Goal: Task Accomplishment & Management: Manage account settings

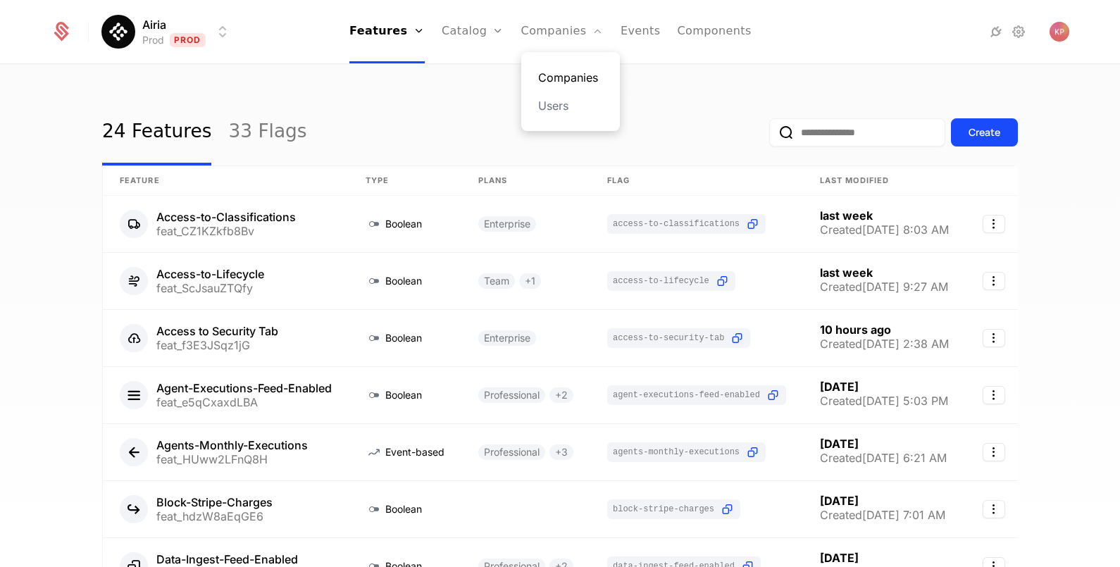
click at [561, 74] on link "Companies" at bounding box center [570, 77] width 65 height 17
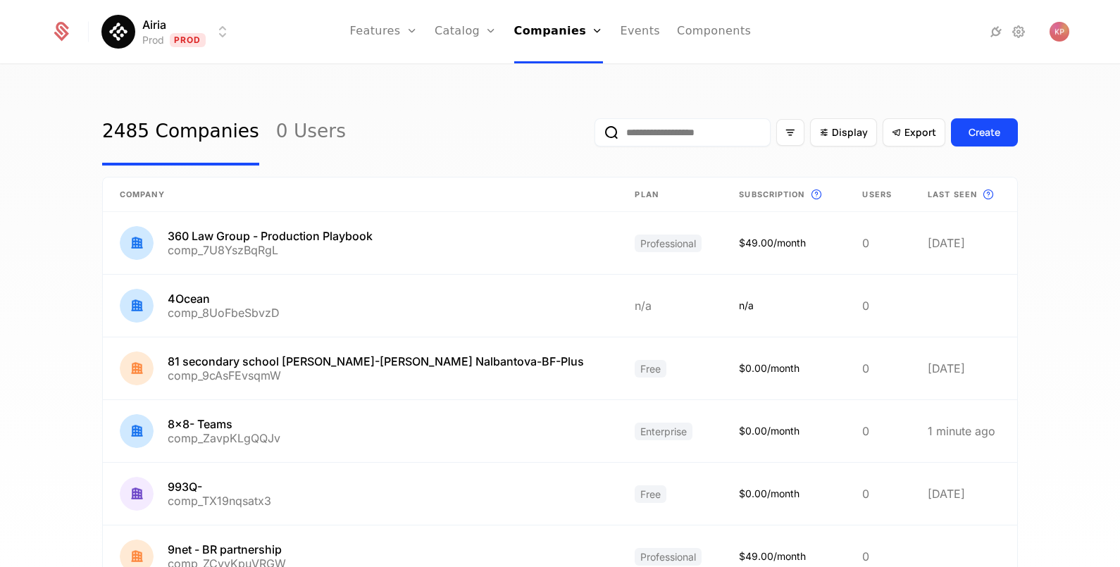
click at [642, 143] on input "email" at bounding box center [682, 132] width 176 height 28
paste input "**********"
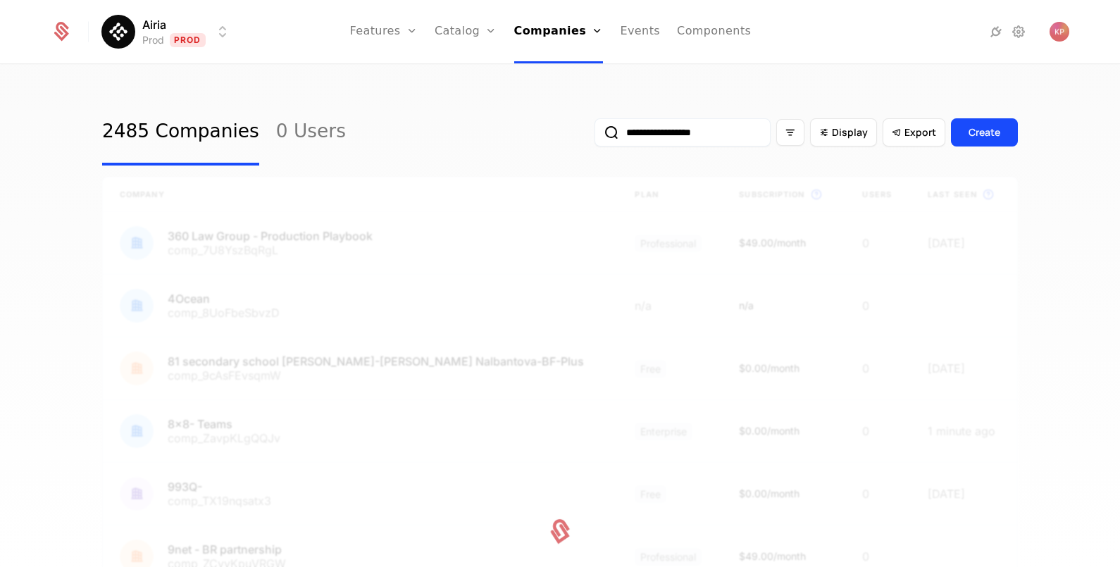
type input "**********"
click at [594, 135] on button "submit" at bounding box center [594, 135] width 0 height 0
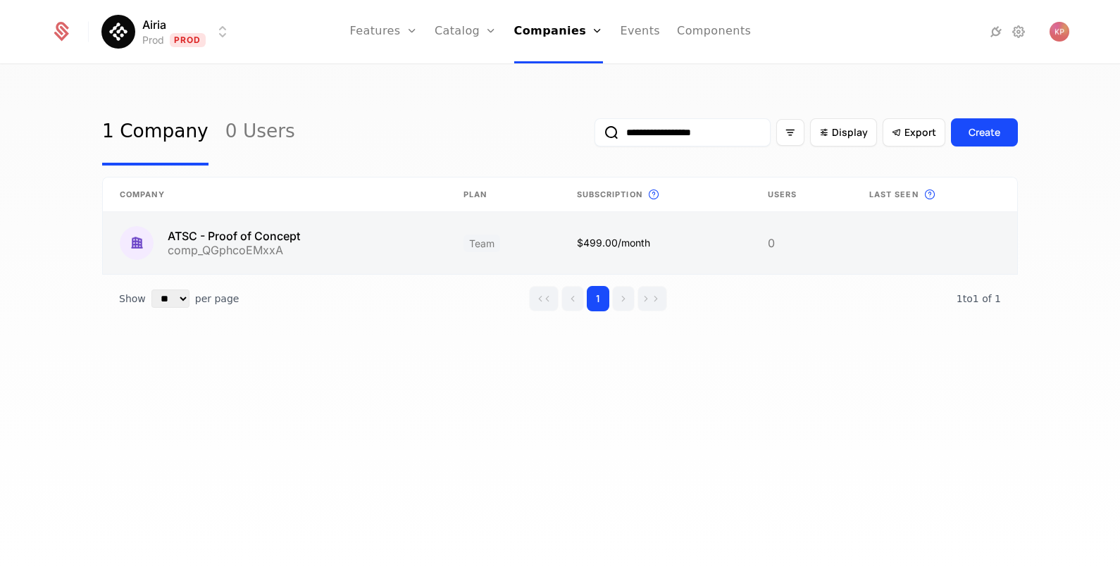
click at [359, 239] on link at bounding box center [275, 243] width 344 height 62
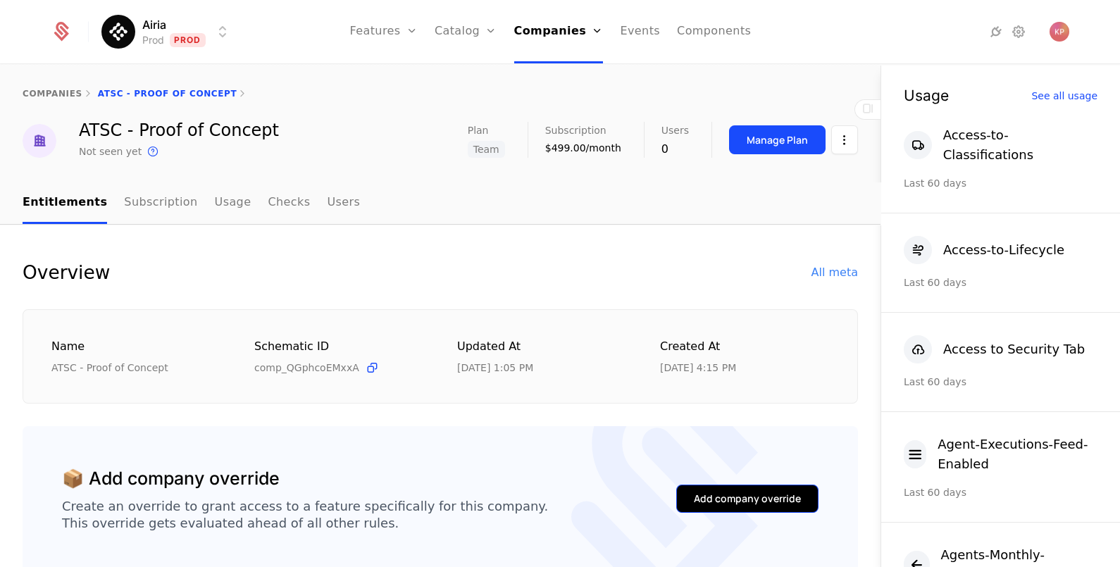
click at [708, 494] on div "Add company override" at bounding box center [747, 499] width 107 height 14
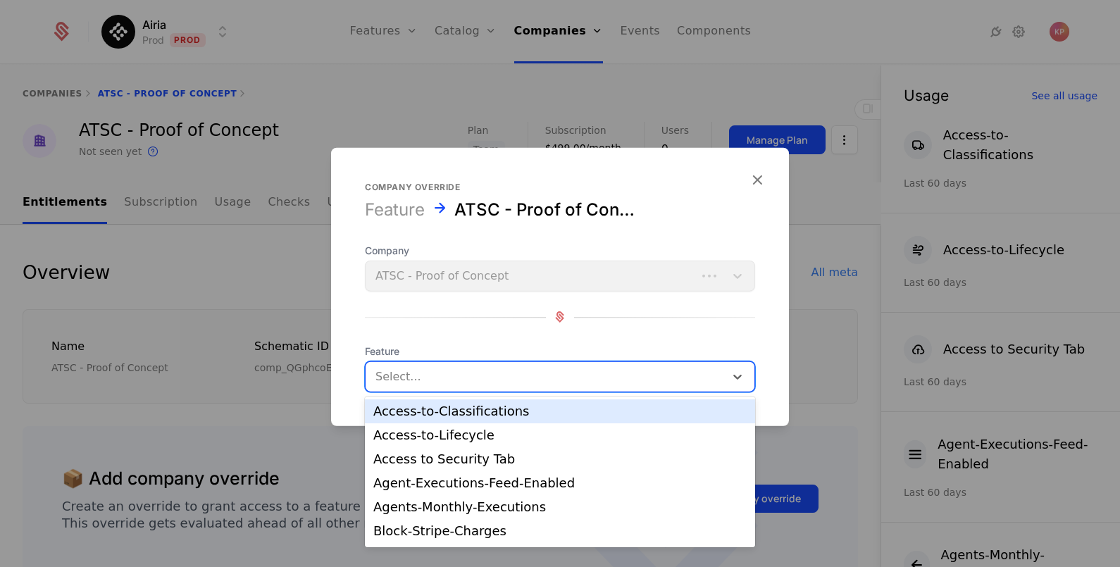
click at [504, 374] on div at bounding box center [544, 376] width 339 height 20
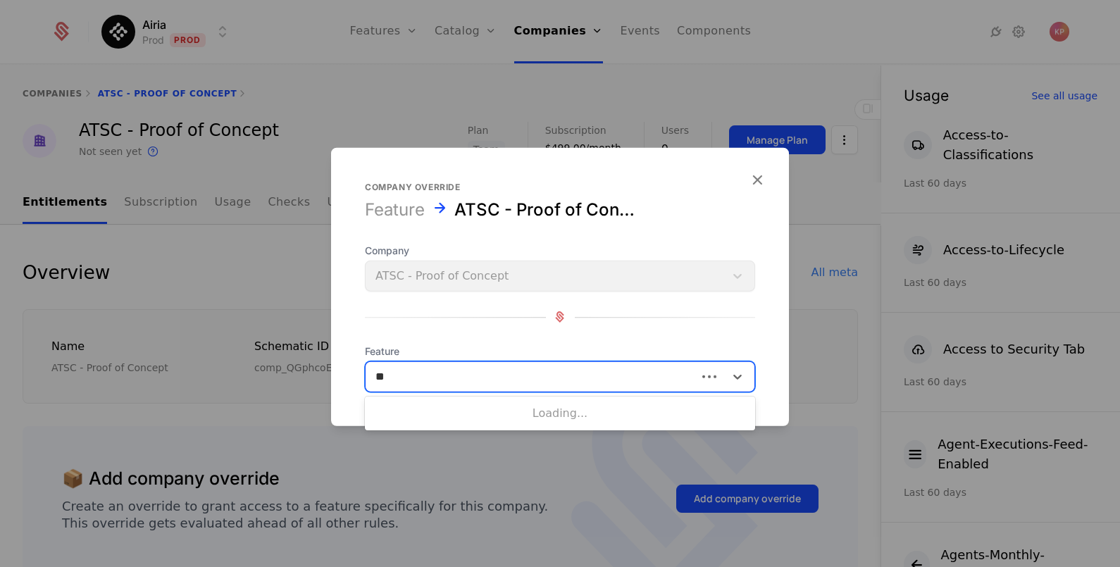
type input "***"
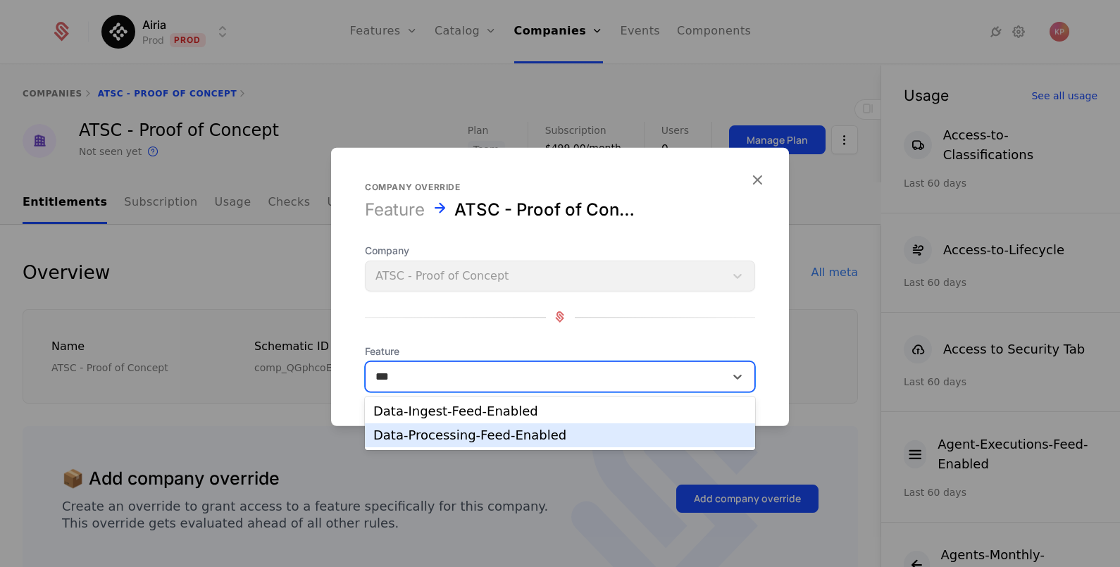
click at [498, 435] on div "Data-Processing-Feed-Enabled" at bounding box center [559, 435] width 373 height 13
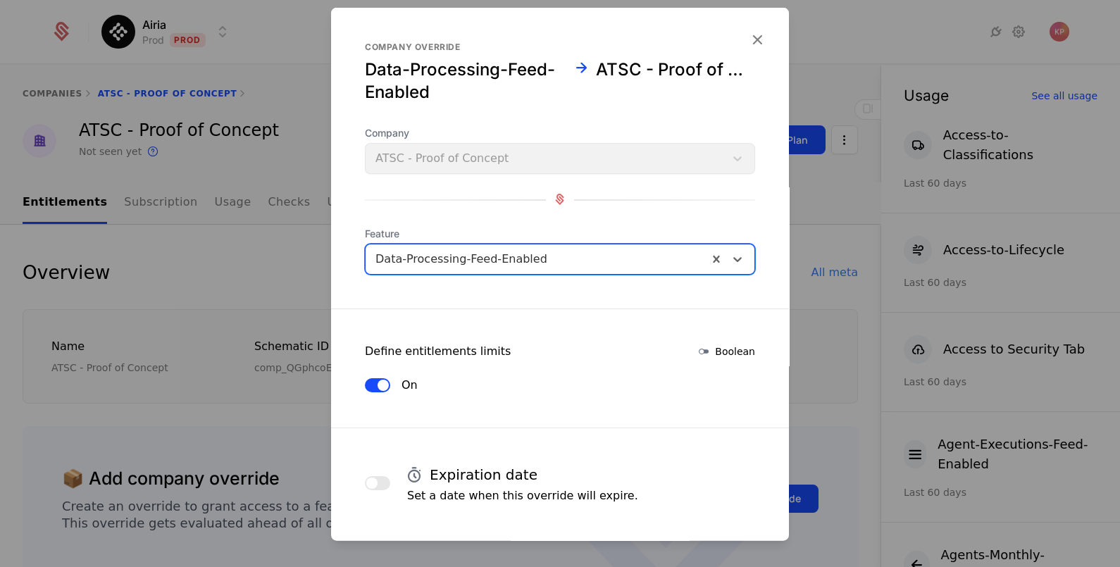
scroll to position [60, 0]
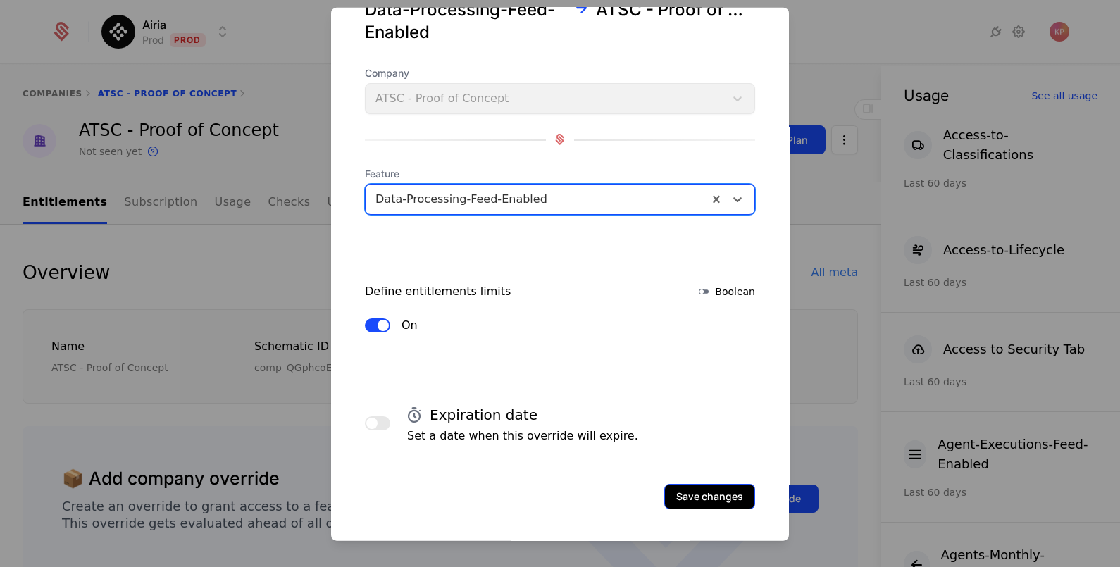
click at [697, 492] on button "Save changes" at bounding box center [709, 495] width 91 height 25
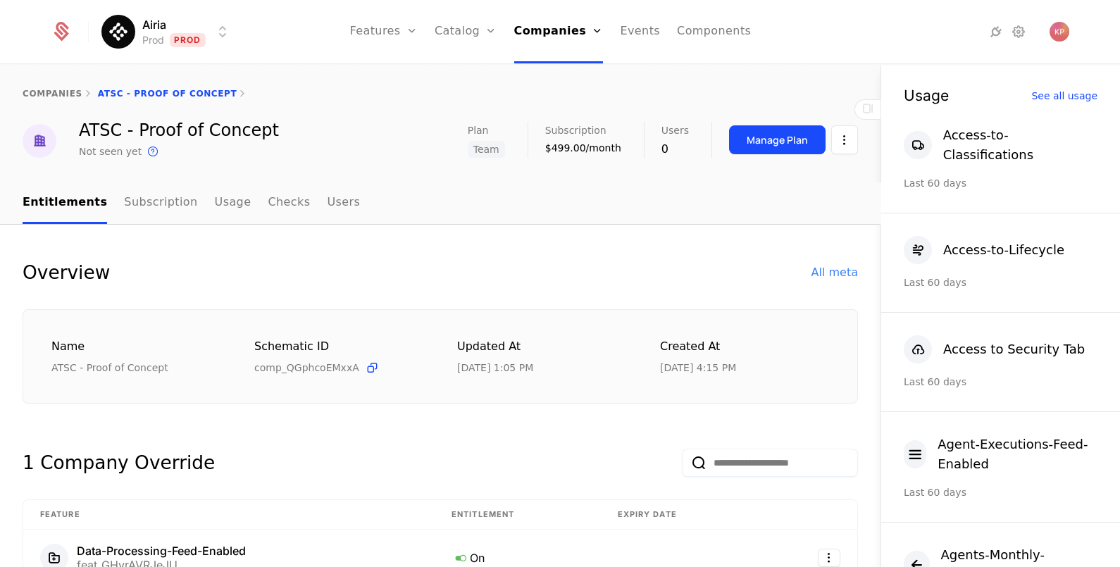
scroll to position [142, 0]
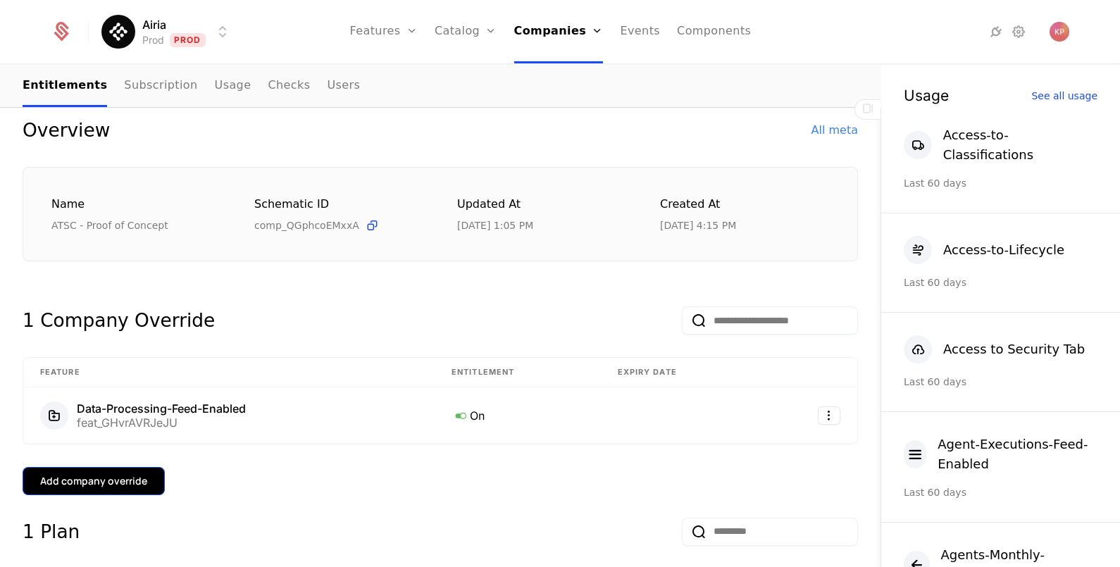
click at [139, 468] on button "Add company override" at bounding box center [94, 481] width 142 height 28
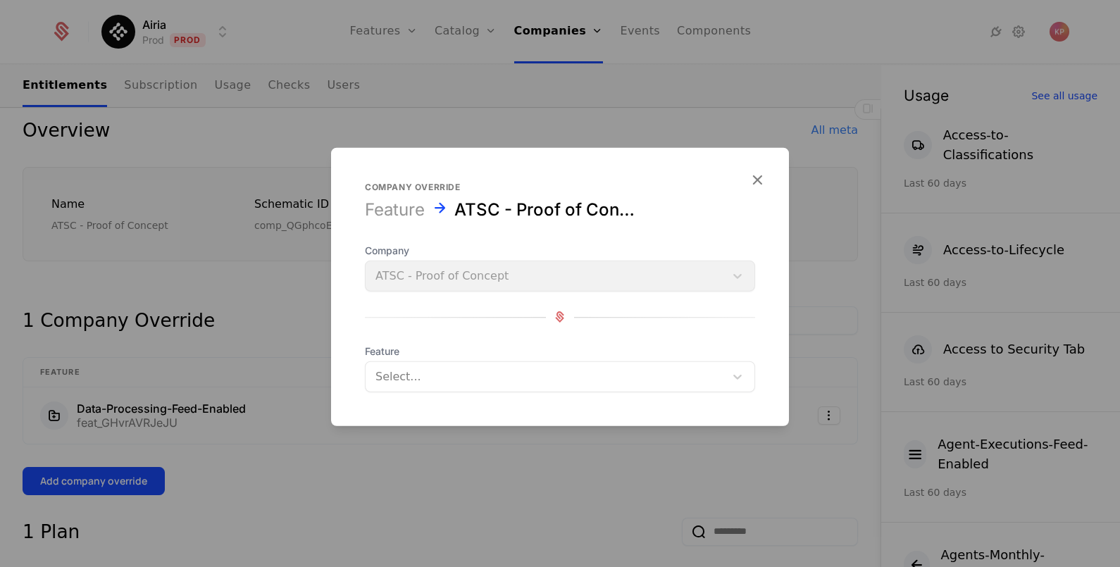
click at [570, 361] on div "Select..." at bounding box center [560, 376] width 390 height 31
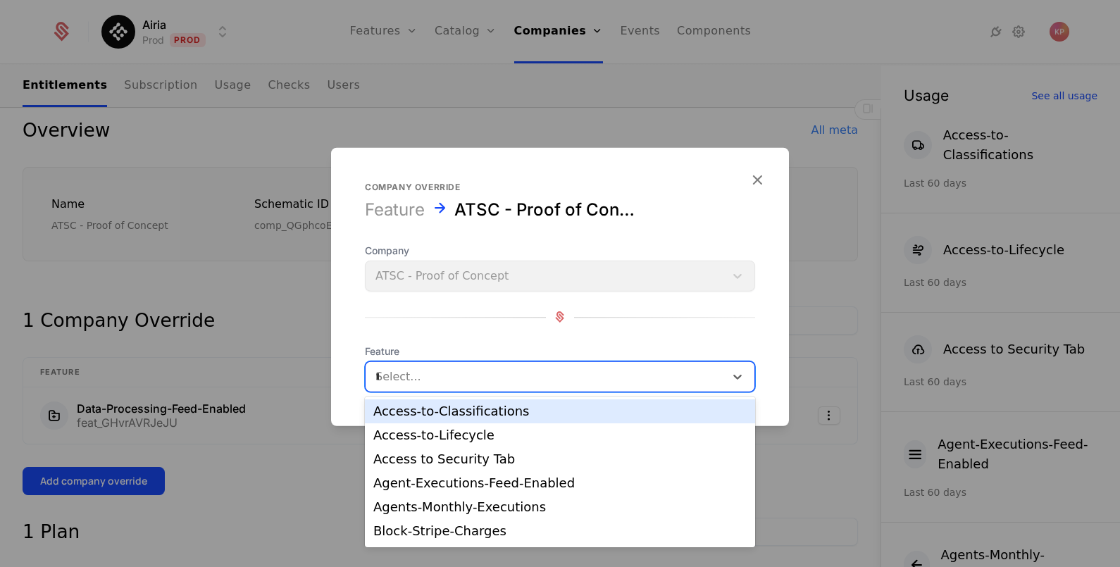
type input "**"
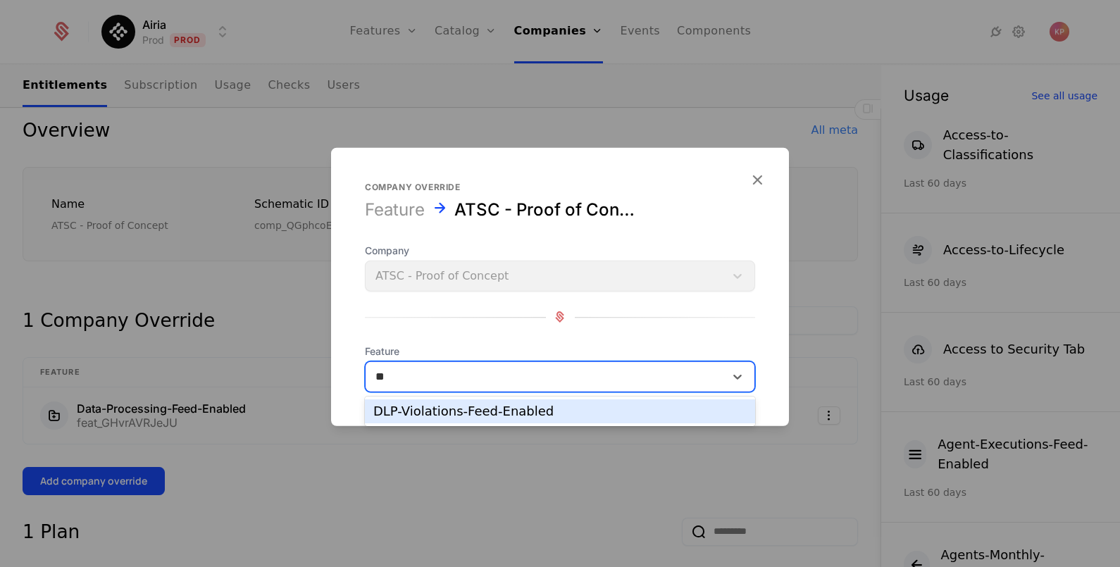
click at [500, 405] on div "DLP-Violations-Feed-Enabled" at bounding box center [559, 411] width 373 height 13
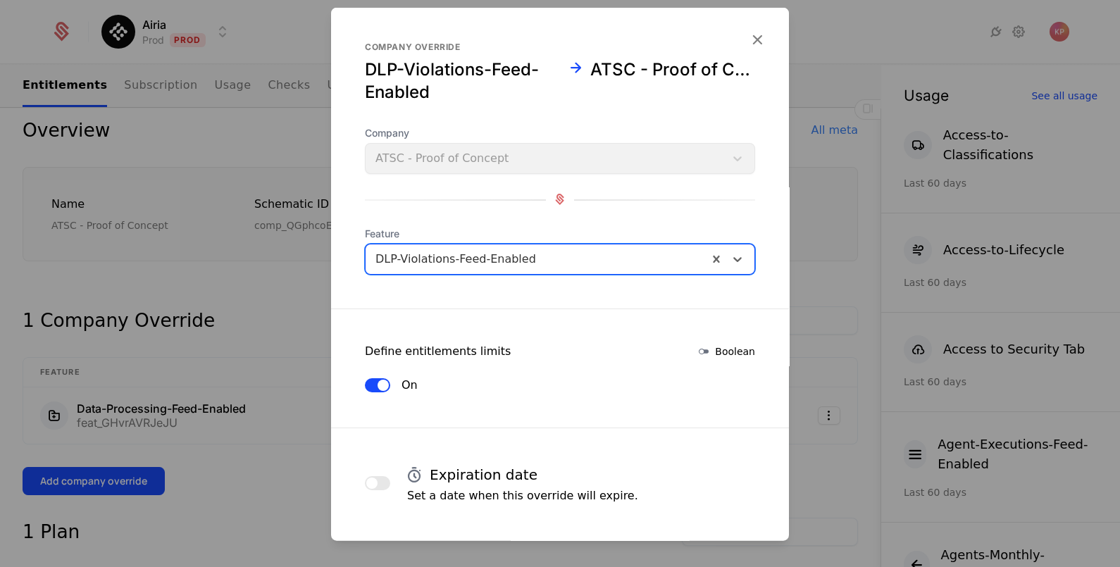
scroll to position [60, 0]
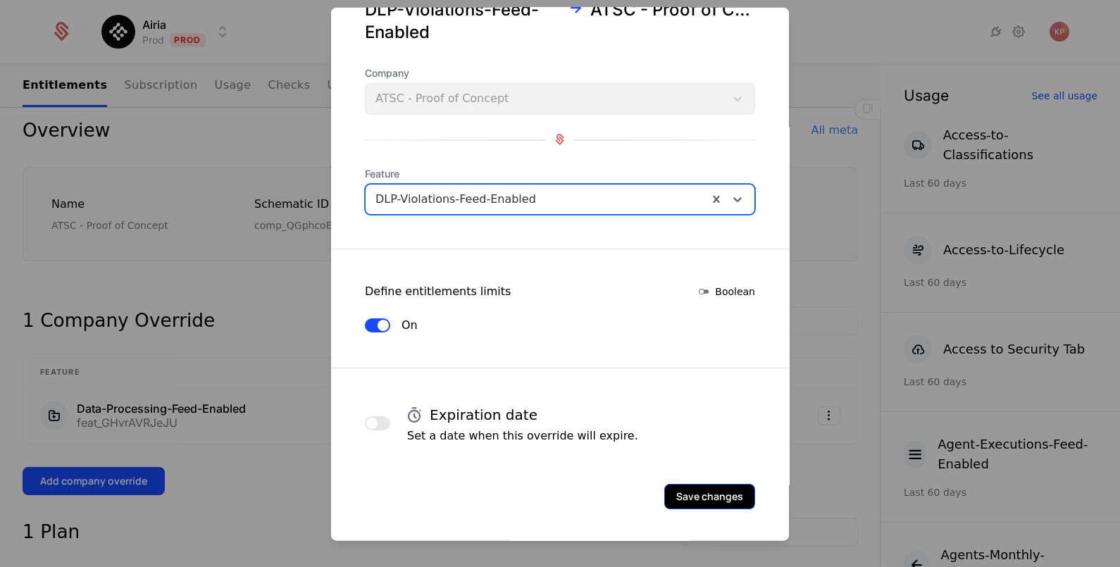
click at [687, 485] on button "Save changes" at bounding box center [709, 495] width 91 height 25
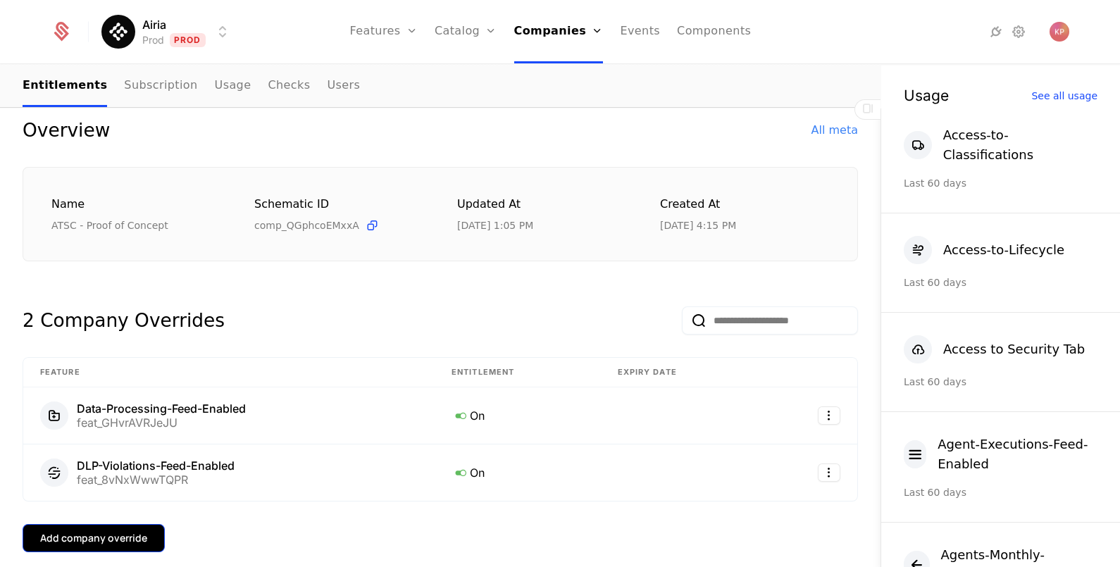
click at [105, 536] on div "Add company override" at bounding box center [93, 538] width 107 height 14
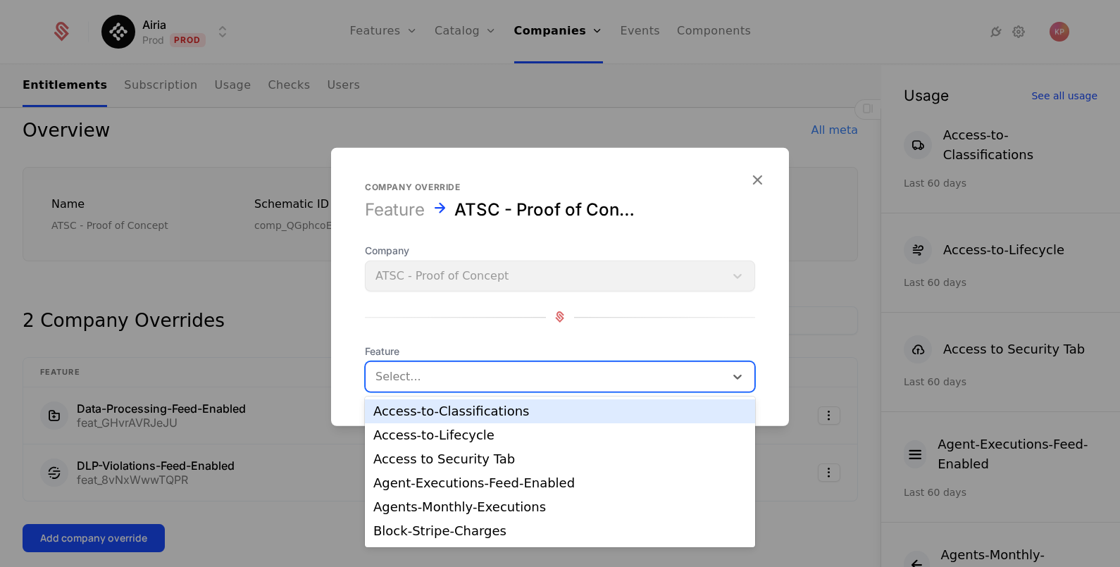
click at [516, 370] on div at bounding box center [544, 376] width 339 height 20
type input "*"
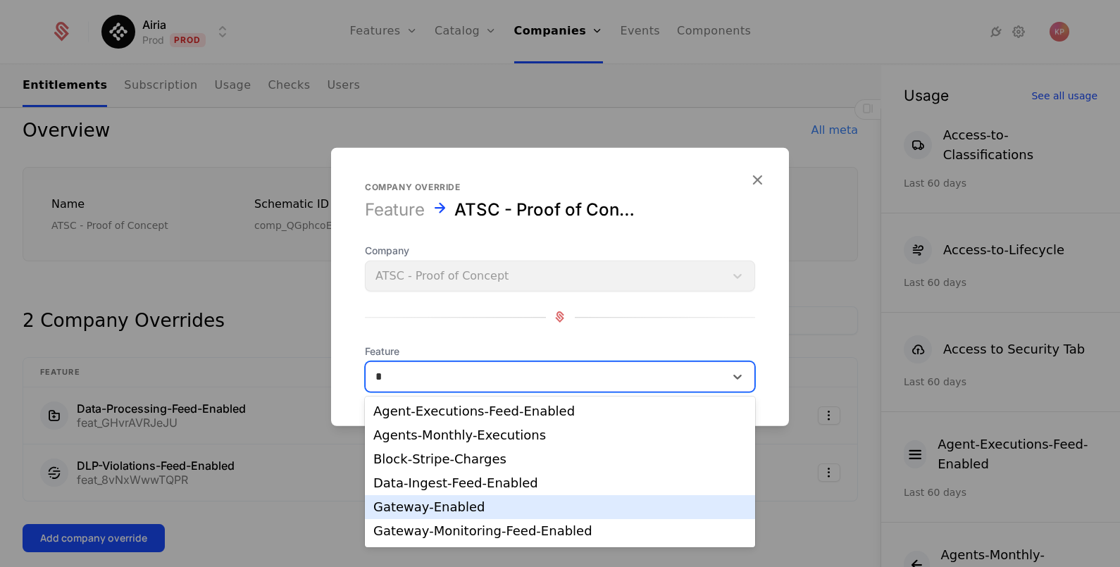
click at [482, 504] on div "Gateway-Enabled" at bounding box center [559, 507] width 373 height 13
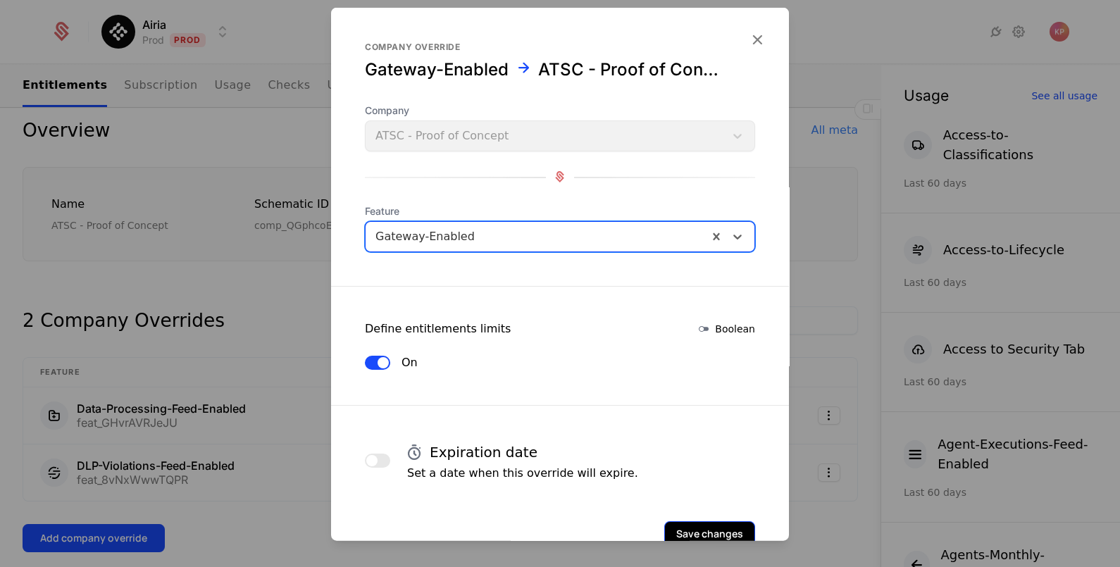
click at [674, 531] on button "Save changes" at bounding box center [709, 532] width 91 height 25
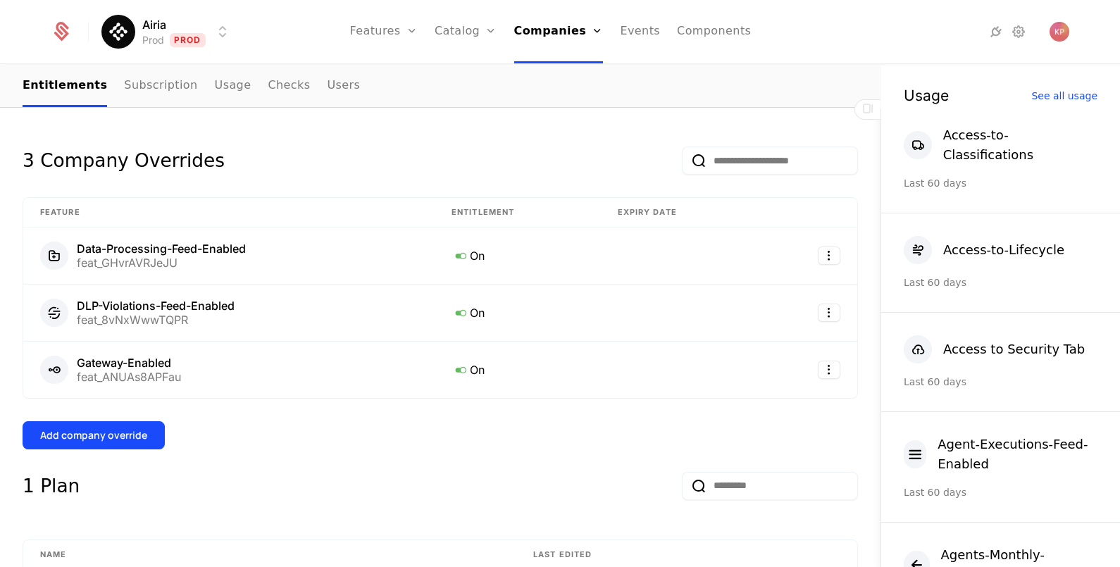
scroll to position [309, 0]
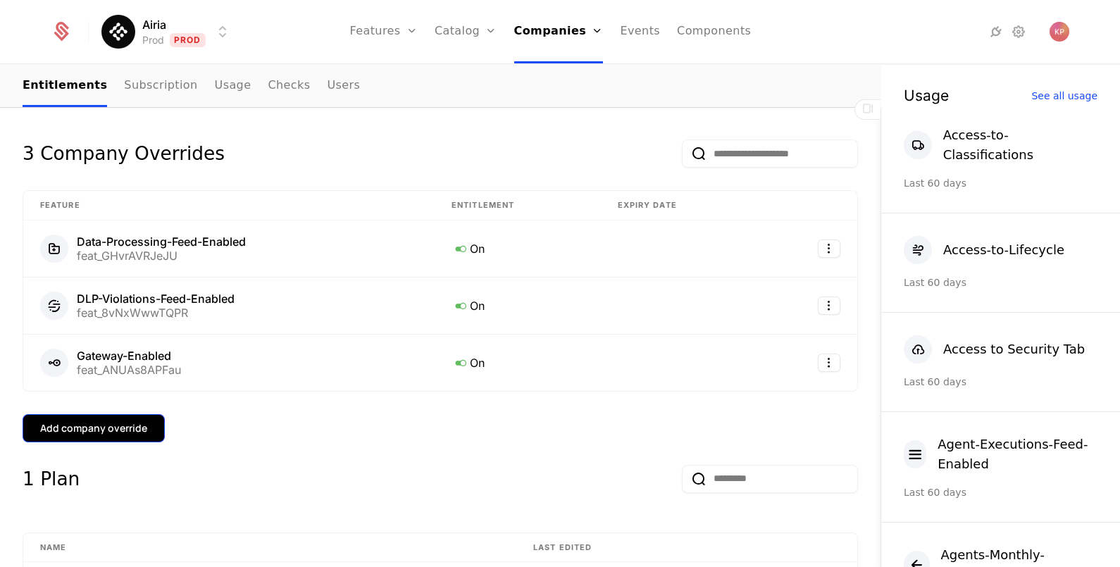
click at [91, 428] on div "Add company override" at bounding box center [93, 428] width 107 height 14
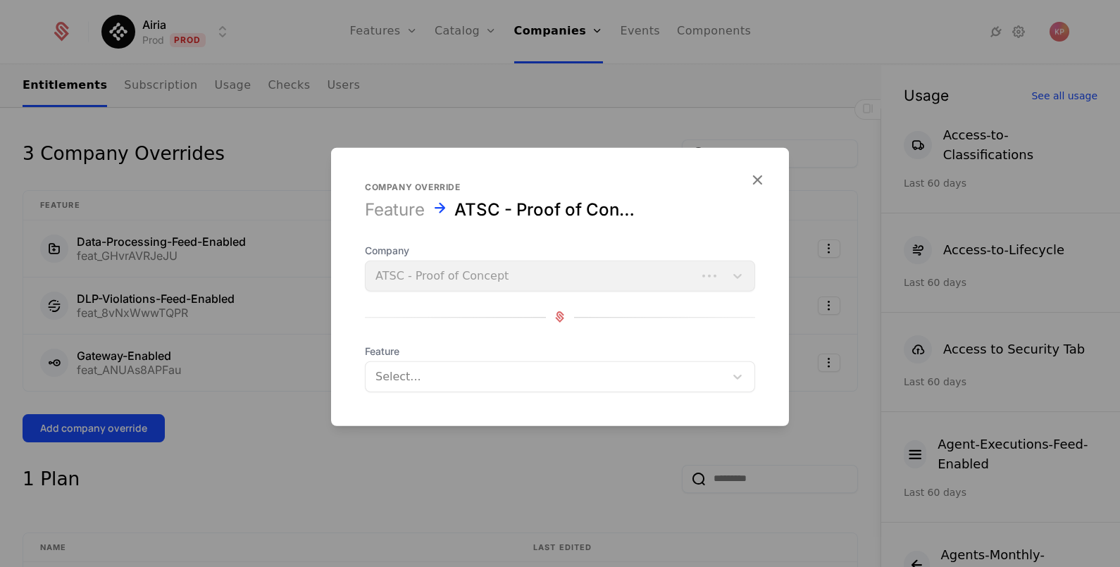
click at [485, 382] on div at bounding box center [544, 376] width 339 height 20
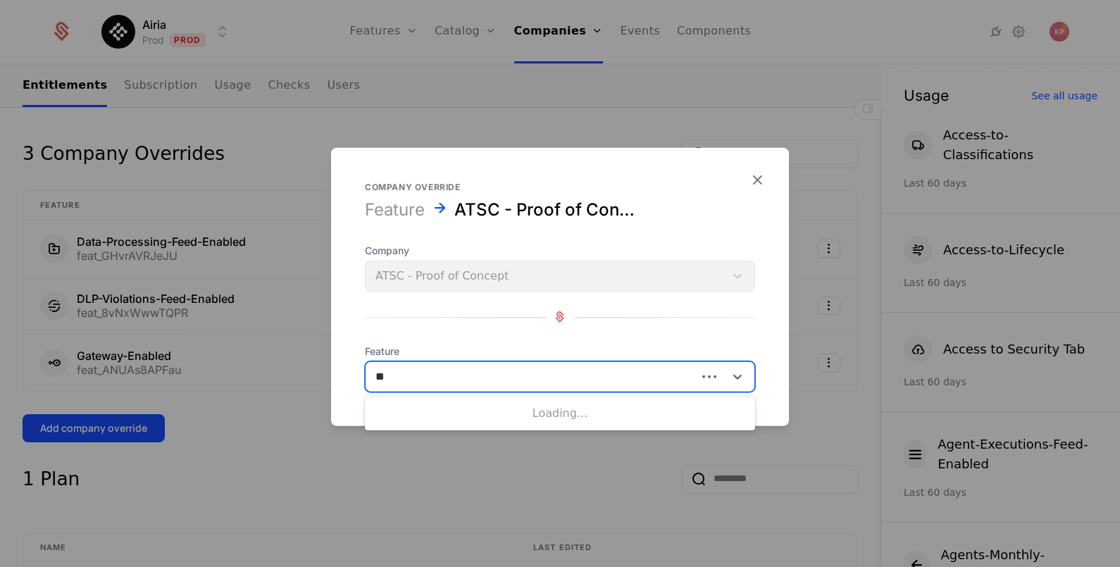
type input "***"
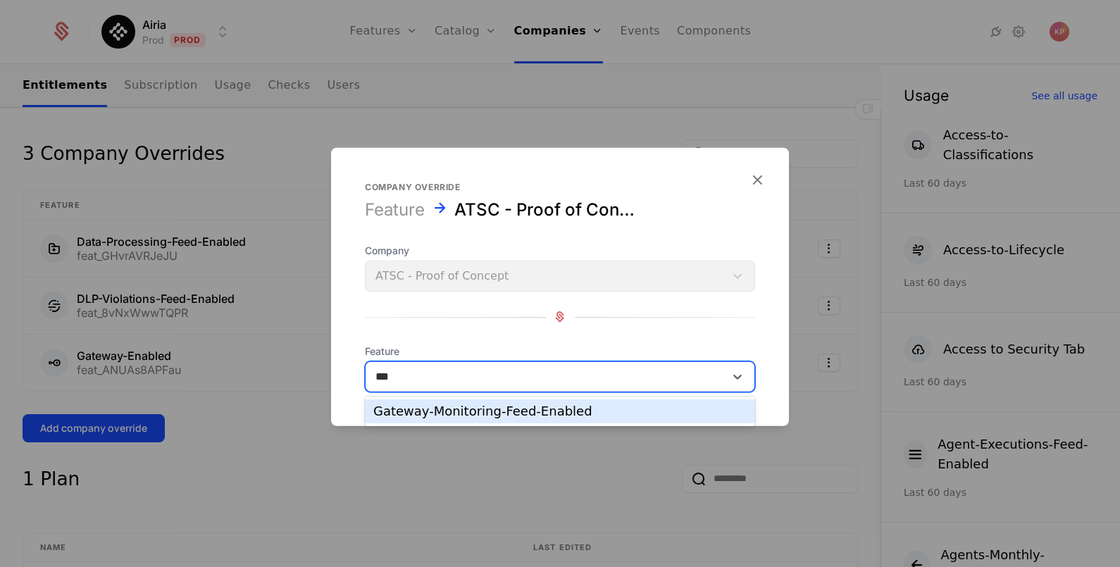
click at [483, 408] on div "Gateway-Monitoring-Feed-Enabled" at bounding box center [559, 411] width 373 height 13
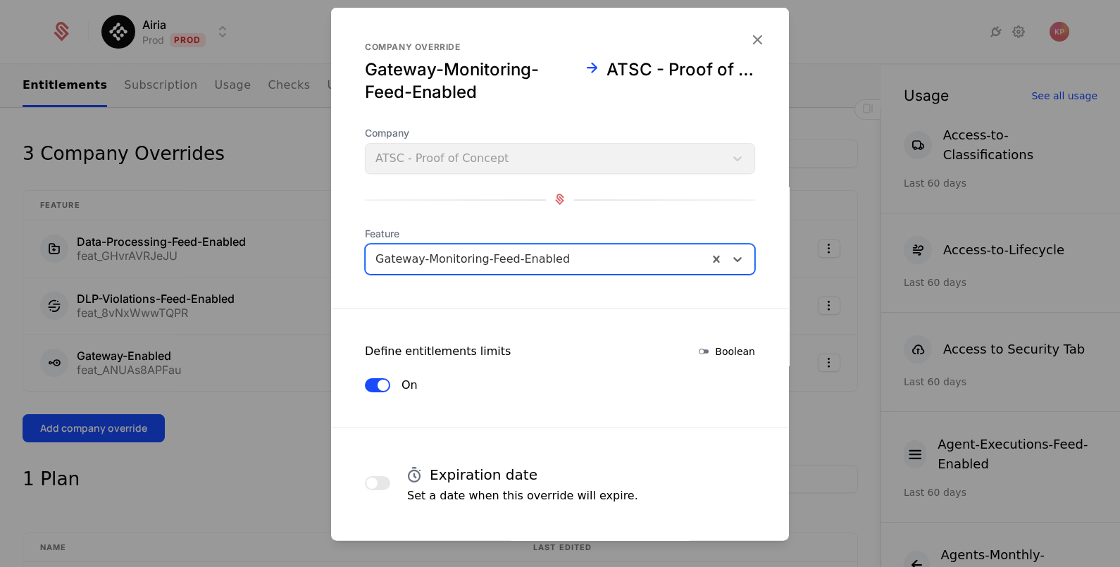
scroll to position [60, 0]
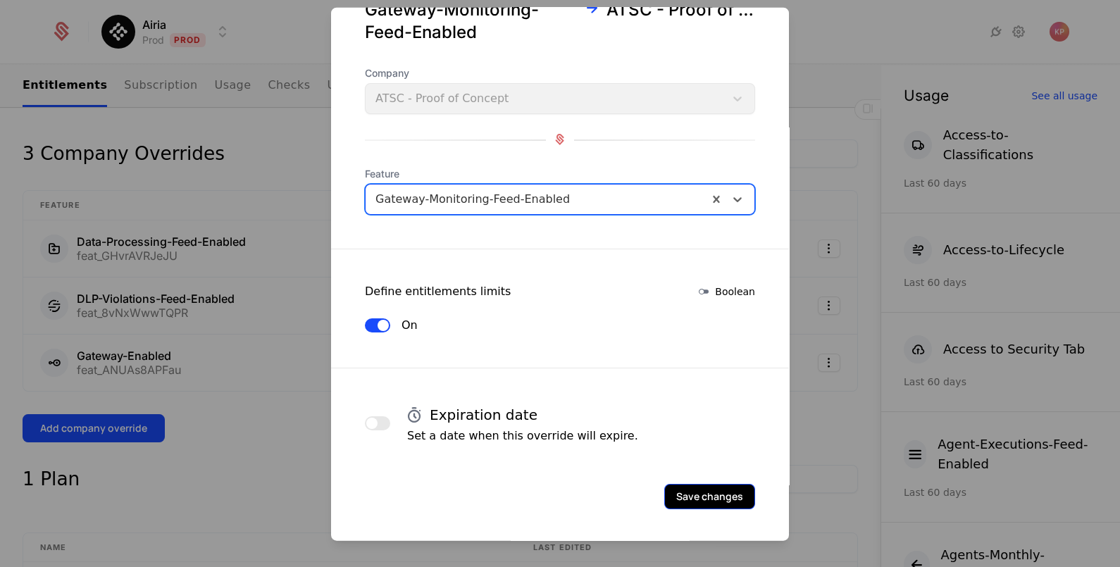
click at [687, 493] on button "Save changes" at bounding box center [709, 495] width 91 height 25
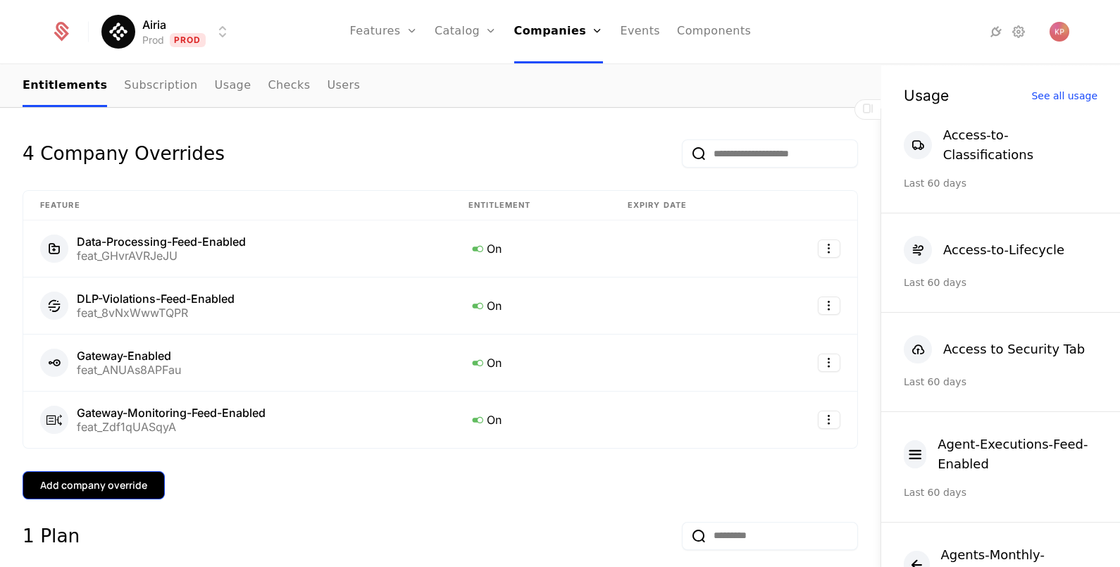
click at [99, 478] on div "Add company override" at bounding box center [93, 485] width 107 height 14
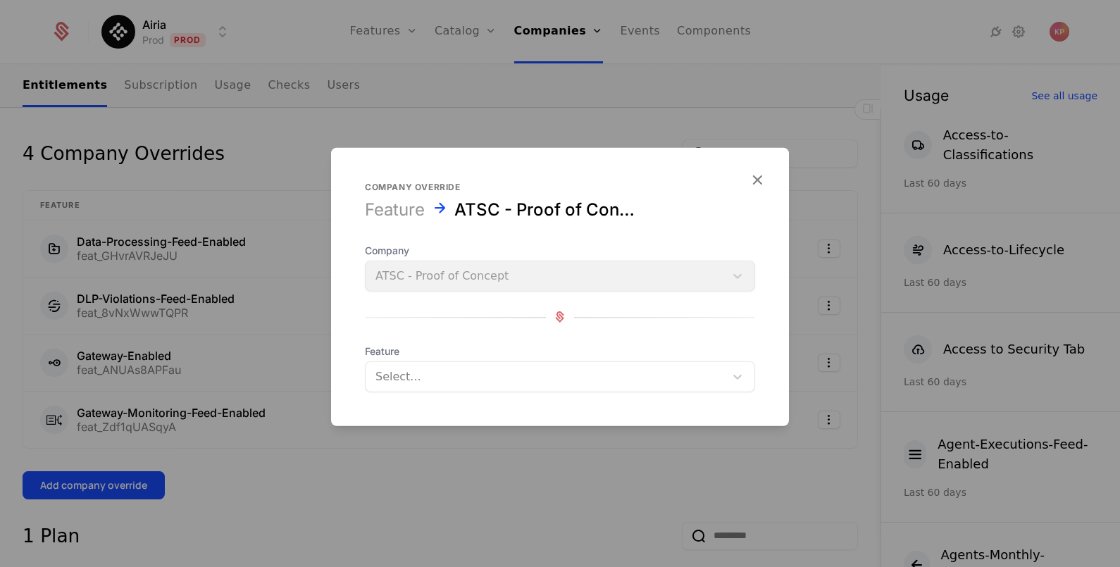
click at [398, 361] on div "Select..." at bounding box center [560, 376] width 390 height 31
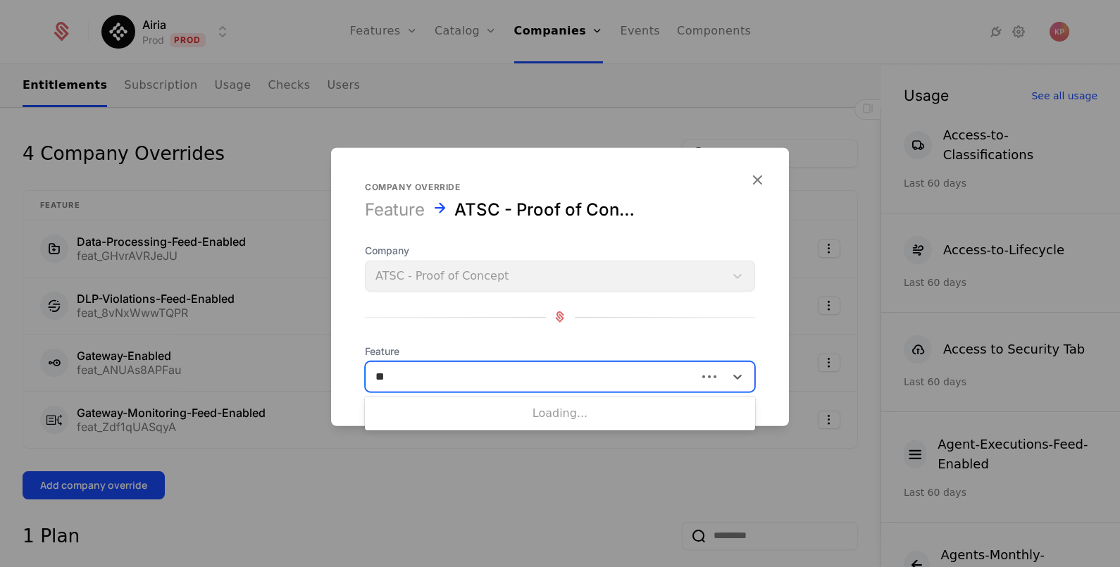
type input "***"
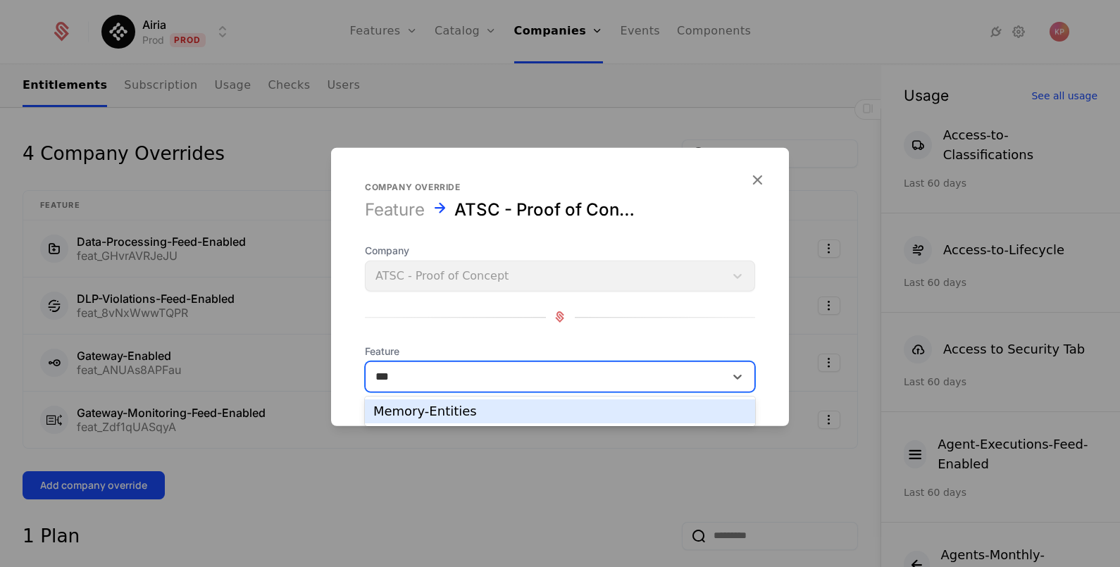
click at [441, 416] on div "Memory-Entities" at bounding box center [559, 411] width 373 height 13
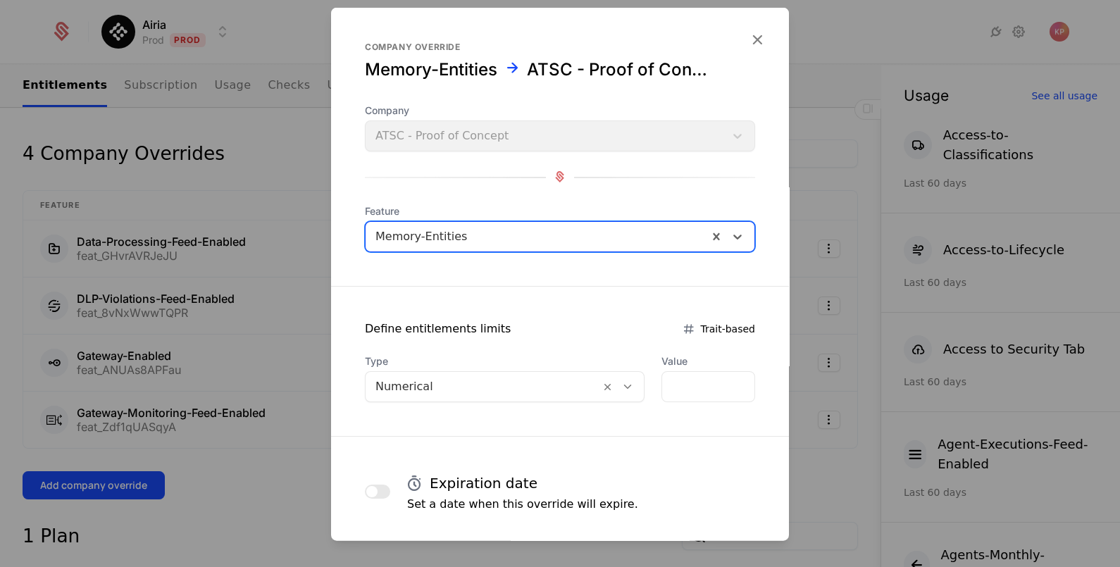
click at [554, 378] on div at bounding box center [482, 386] width 215 height 20
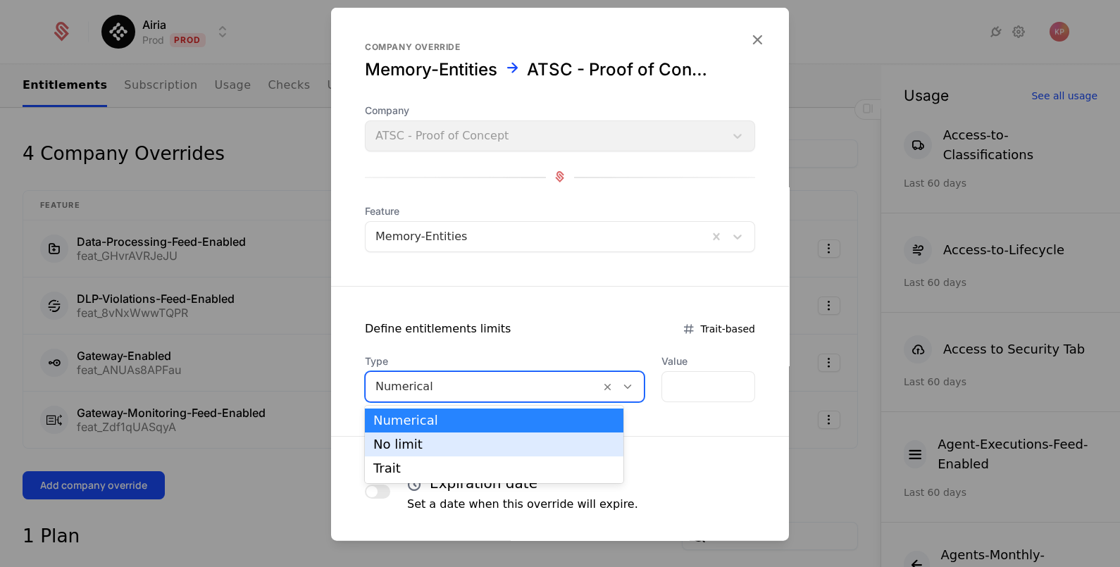
click at [525, 435] on div "No limit" at bounding box center [494, 444] width 258 height 24
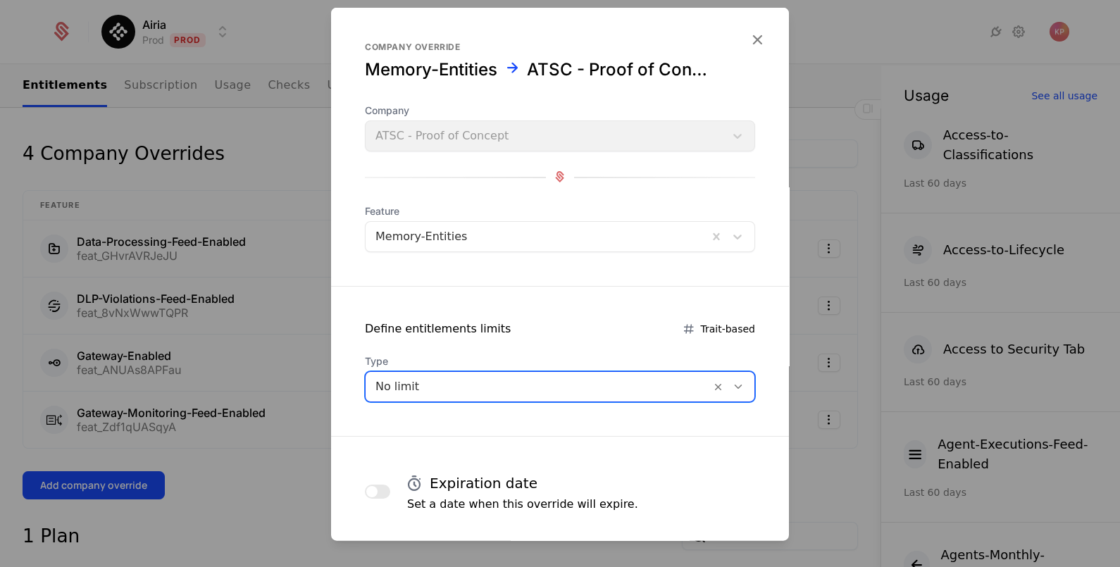
scroll to position [68, 0]
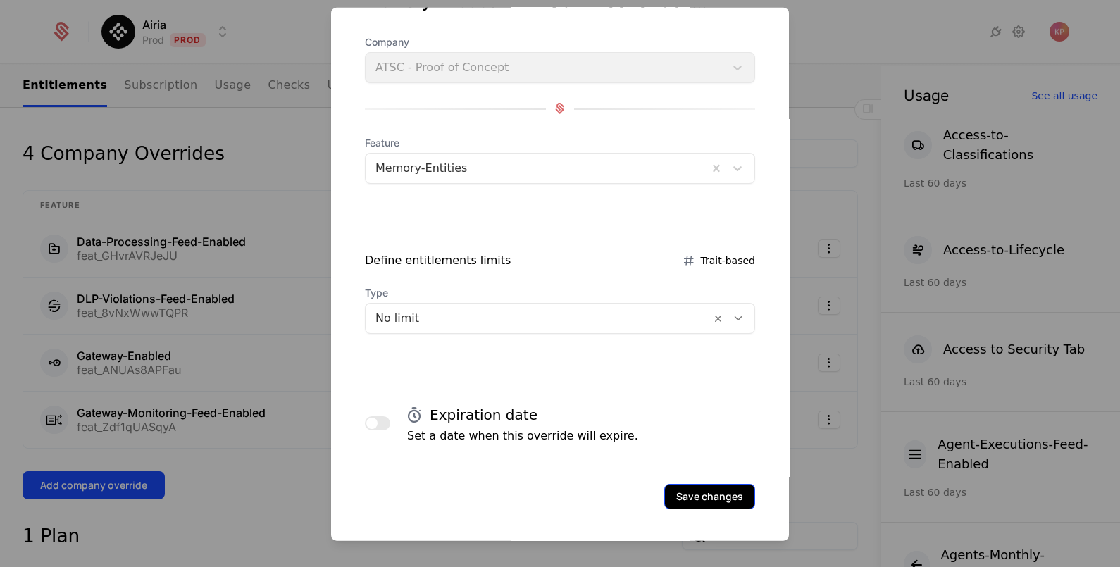
click at [693, 499] on button "Save changes" at bounding box center [709, 495] width 91 height 25
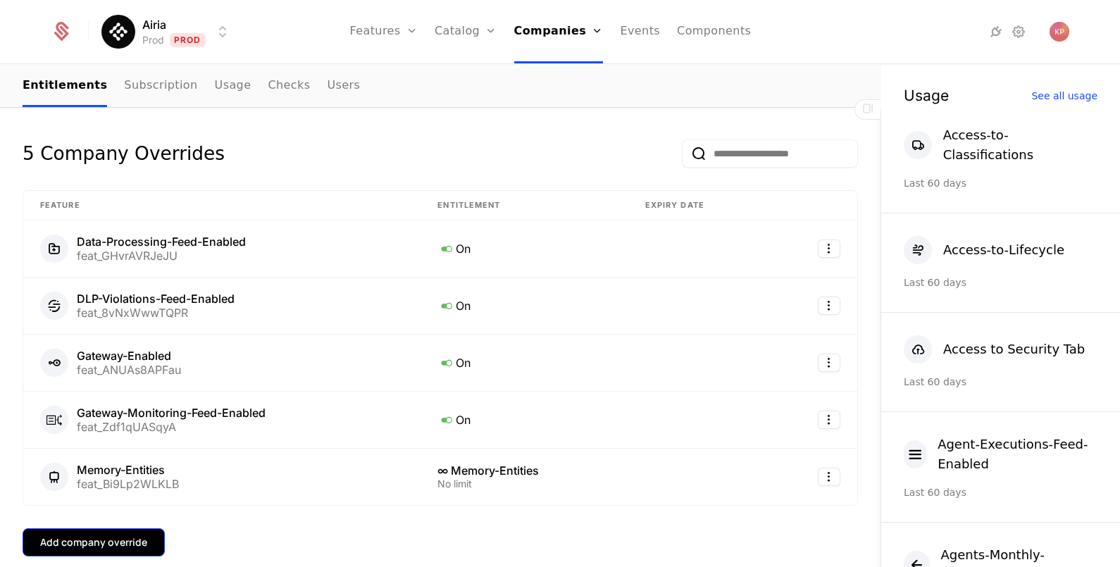
click at [105, 539] on div "Add company override" at bounding box center [93, 542] width 107 height 14
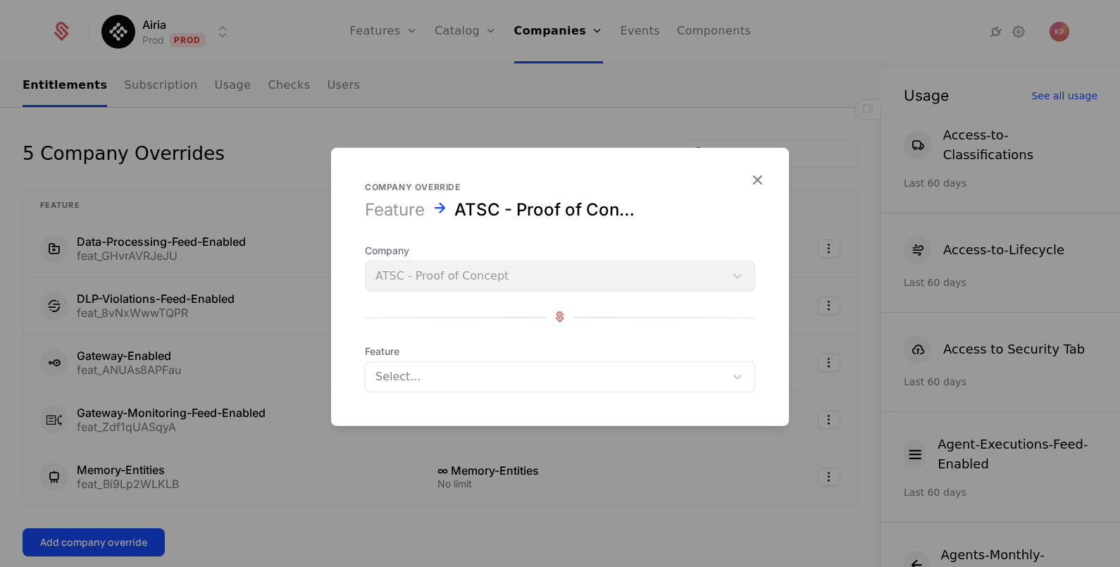
click at [544, 377] on div at bounding box center [544, 376] width 339 height 20
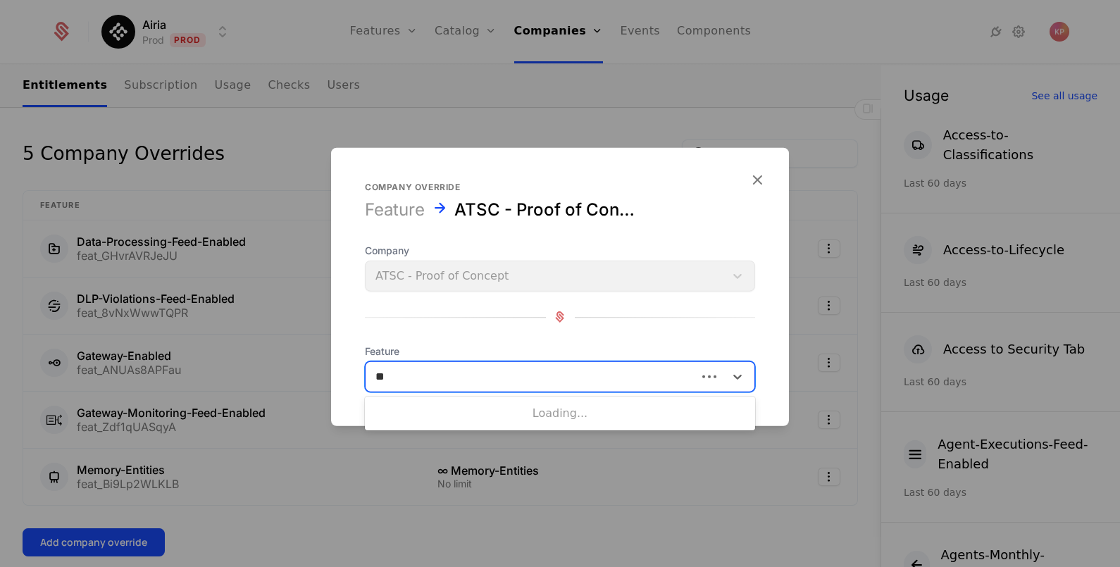
click at [544, 377] on div "**" at bounding box center [530, 376] width 311 height 20
type input "***"
type input "**"
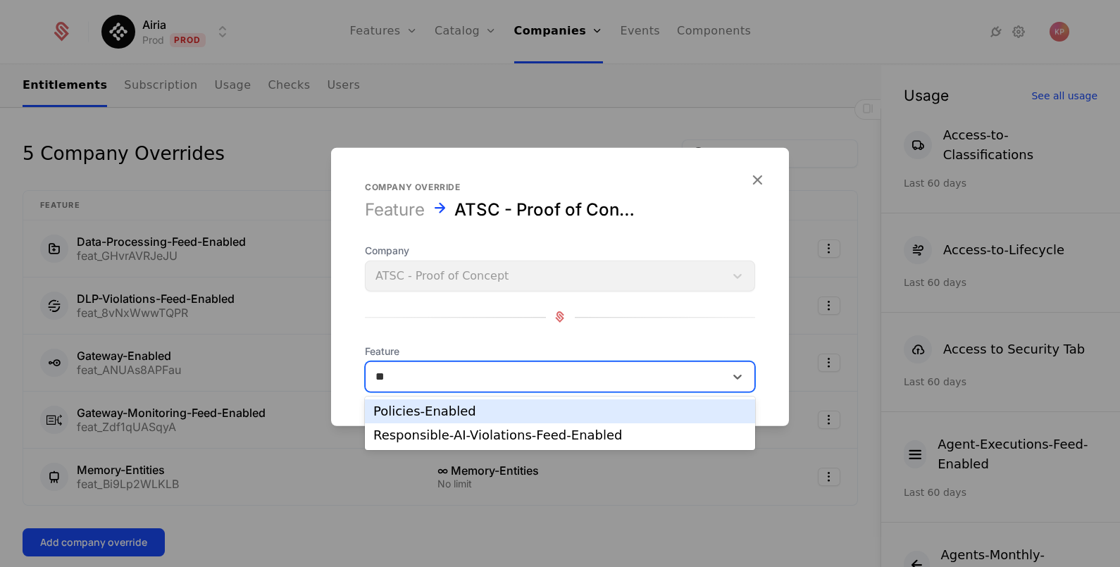
click at [466, 415] on div "Policies-Enabled" at bounding box center [559, 411] width 373 height 13
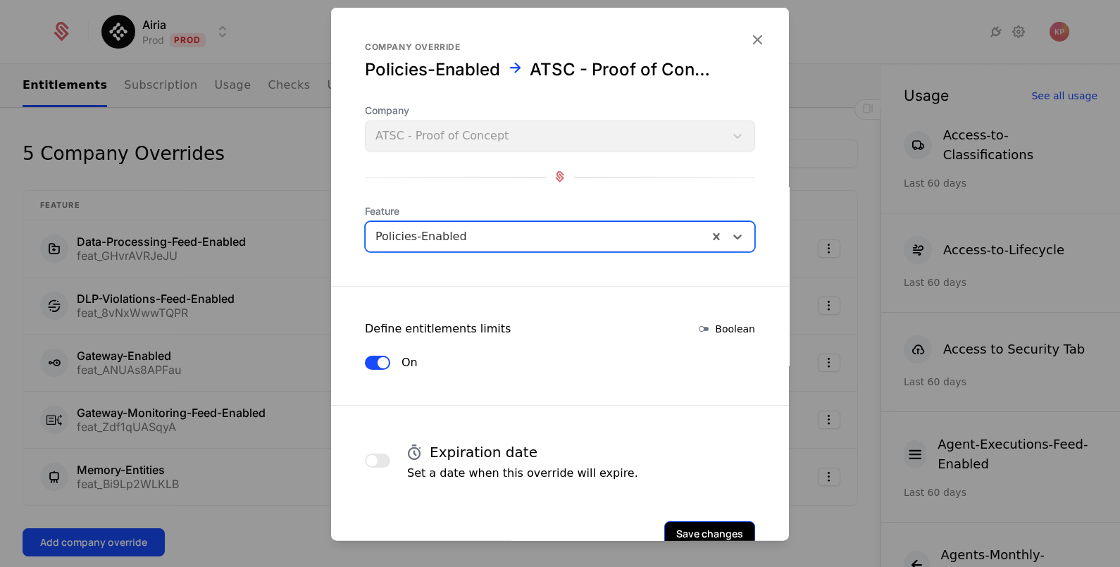
click at [686, 525] on button "Save changes" at bounding box center [709, 532] width 91 height 25
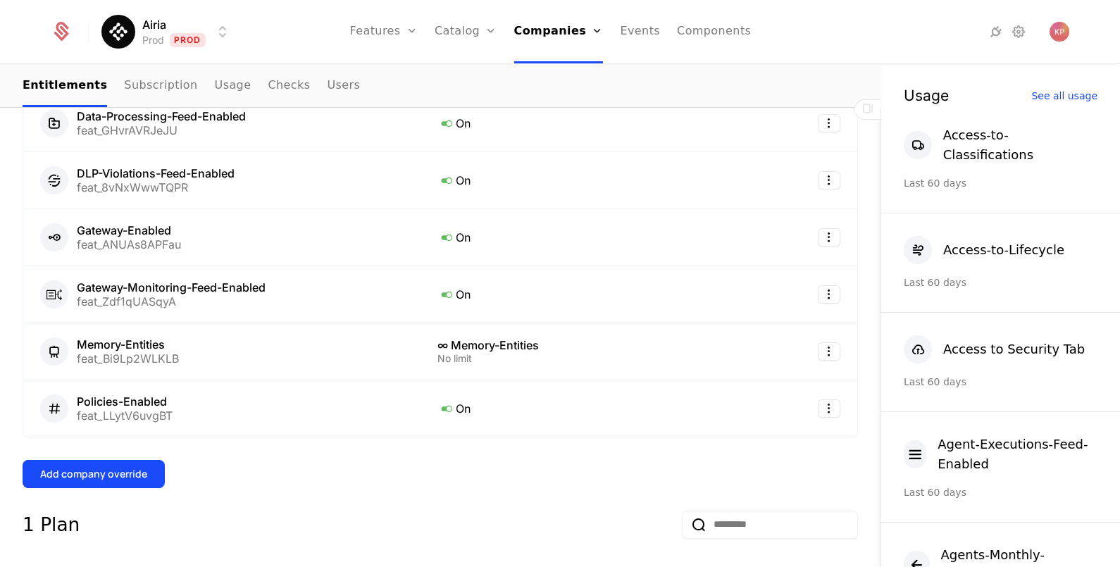
scroll to position [436, 0]
click at [82, 473] on div "Add company override" at bounding box center [93, 473] width 107 height 14
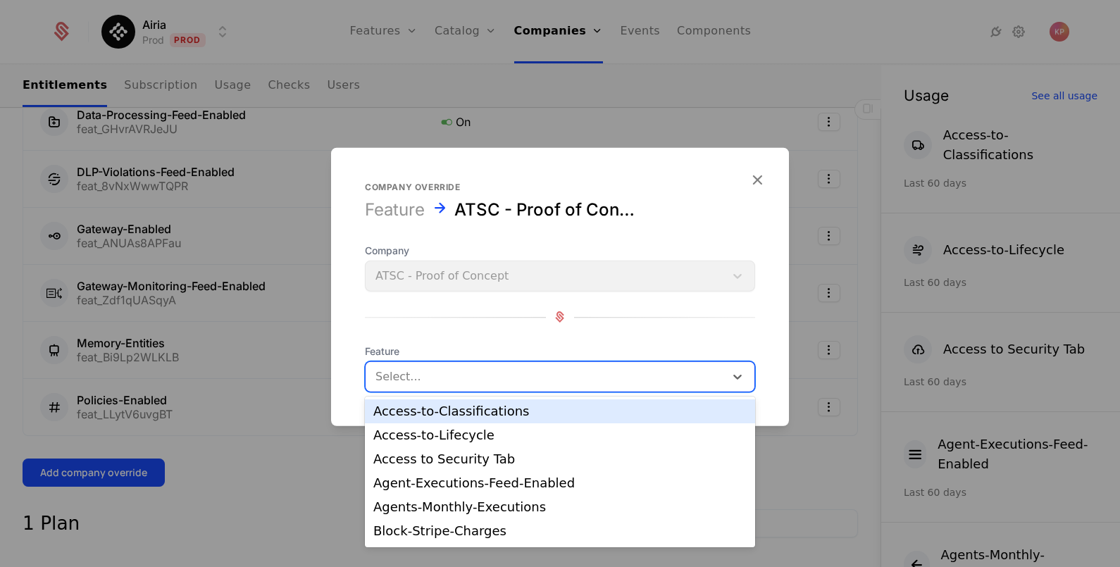
click at [415, 372] on div at bounding box center [544, 376] width 339 height 20
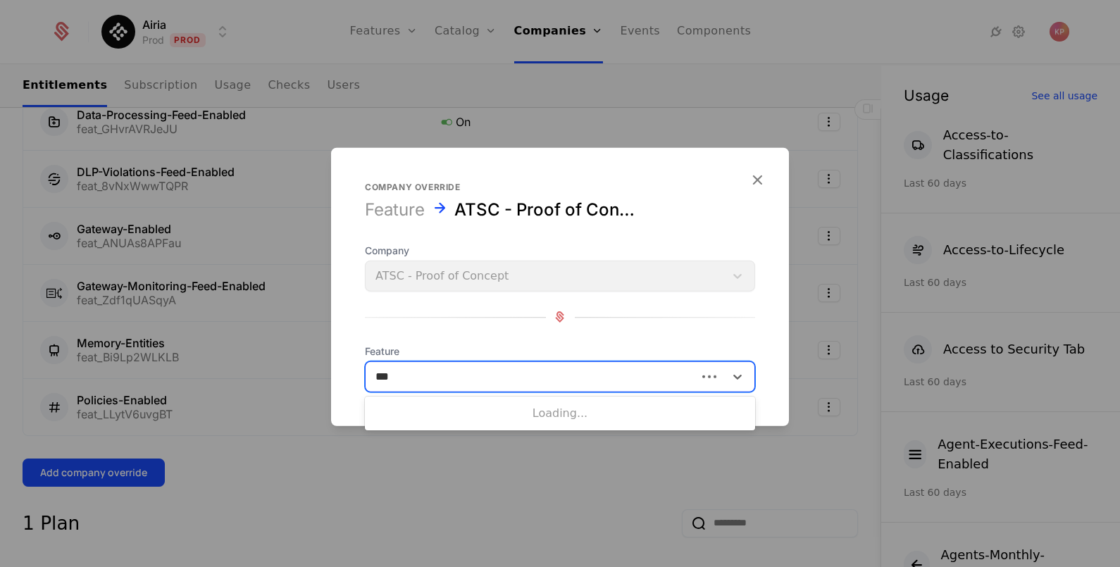
type input "****"
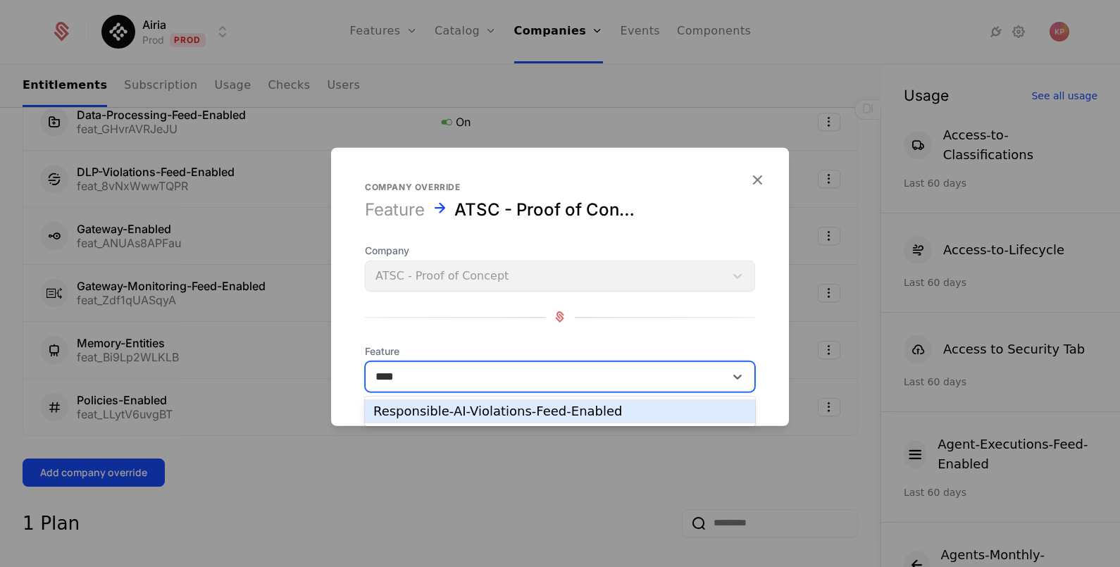
click at [441, 420] on div "Responsible-AI-Violations-Feed-Enabled" at bounding box center [560, 411] width 390 height 24
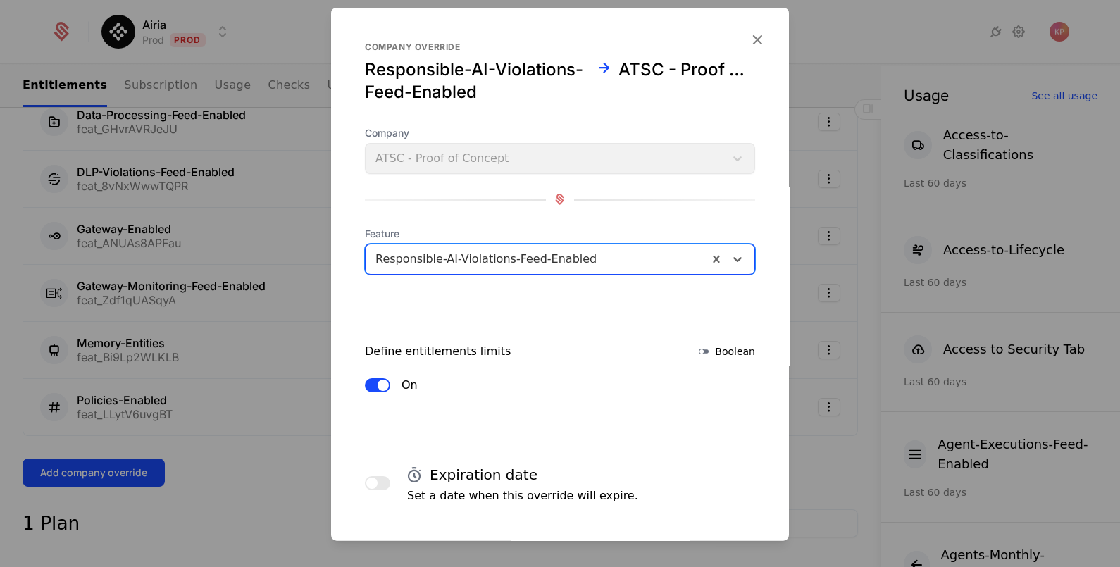
scroll to position [42, 0]
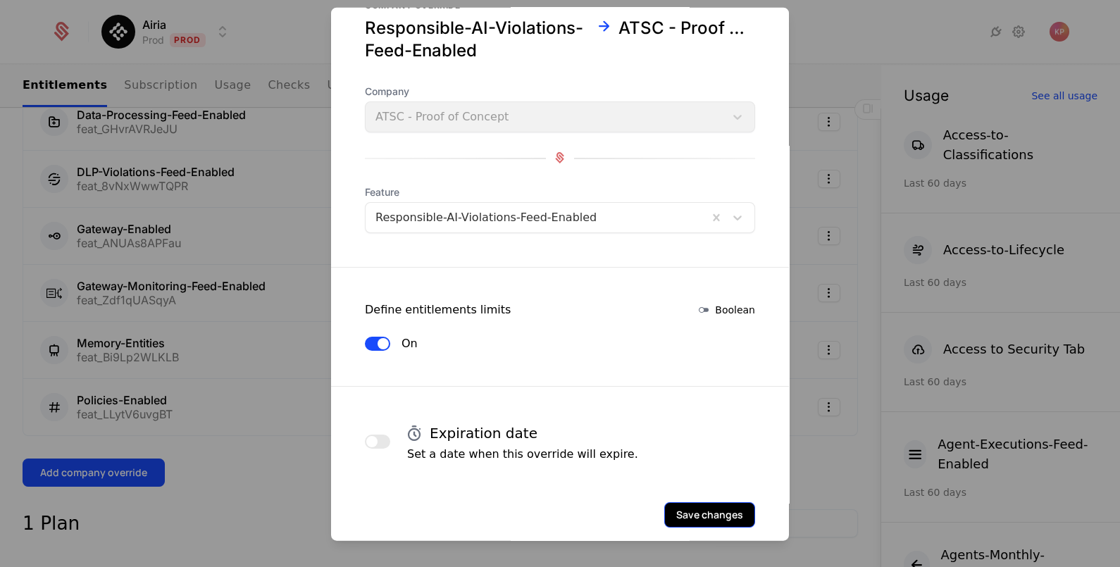
click at [682, 501] on button "Save changes" at bounding box center [709, 513] width 91 height 25
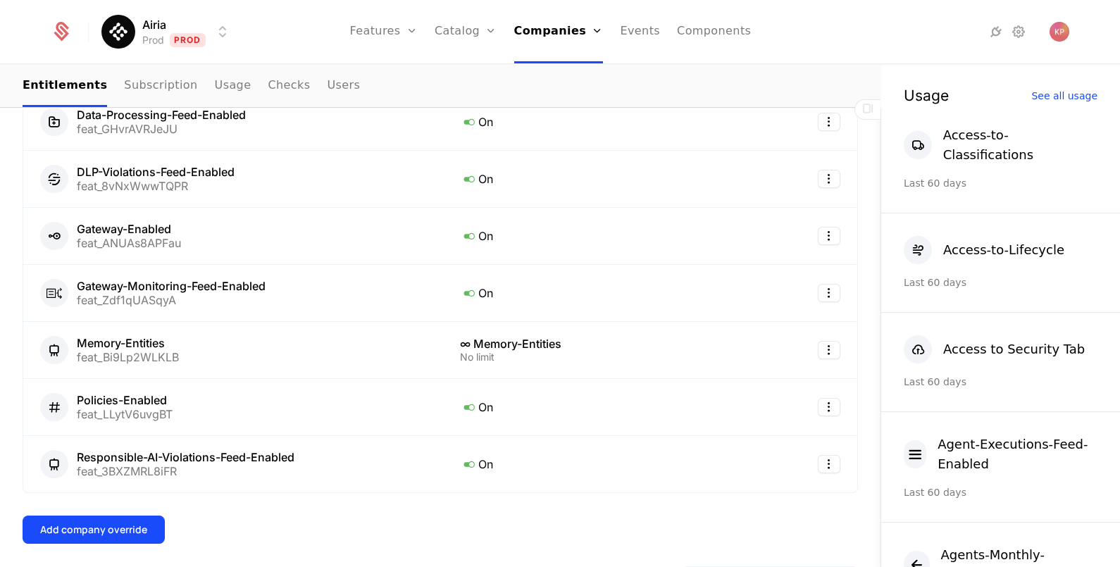
click at [105, 523] on div "Add company override" at bounding box center [93, 530] width 107 height 14
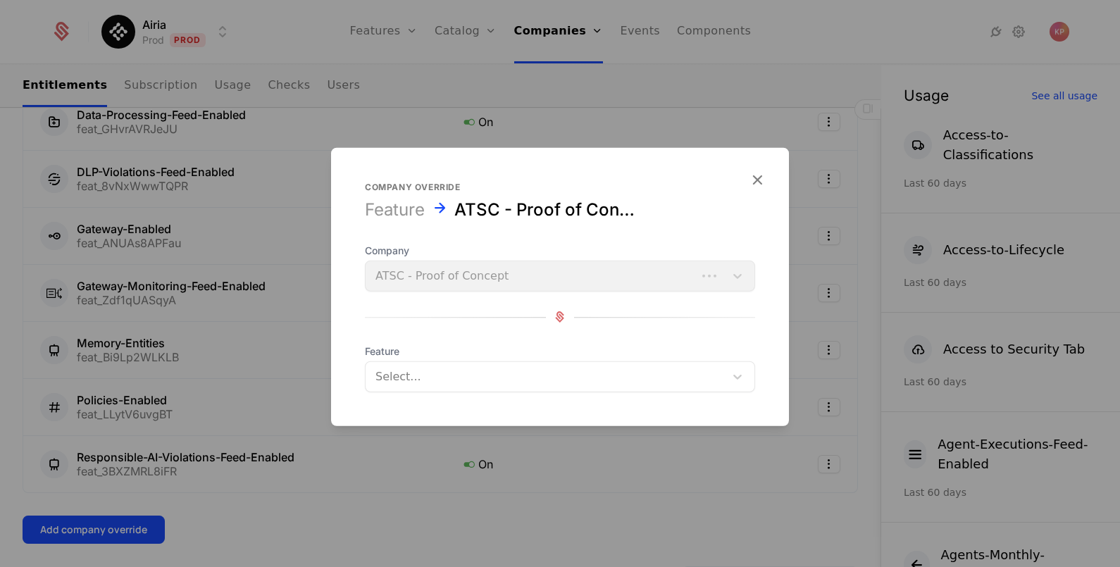
click at [514, 373] on div at bounding box center [544, 376] width 339 height 20
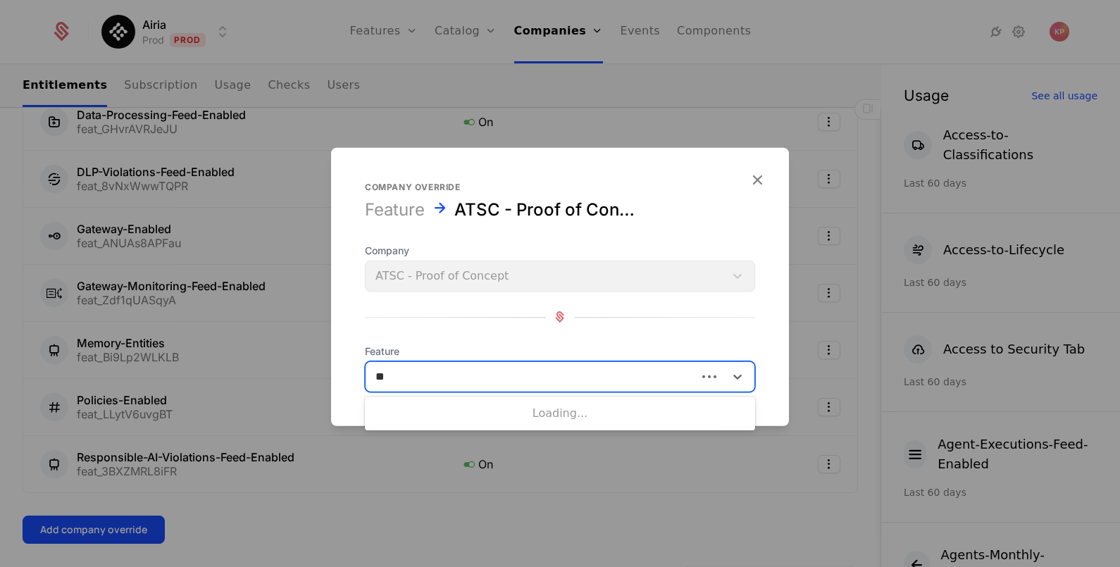
type input "***"
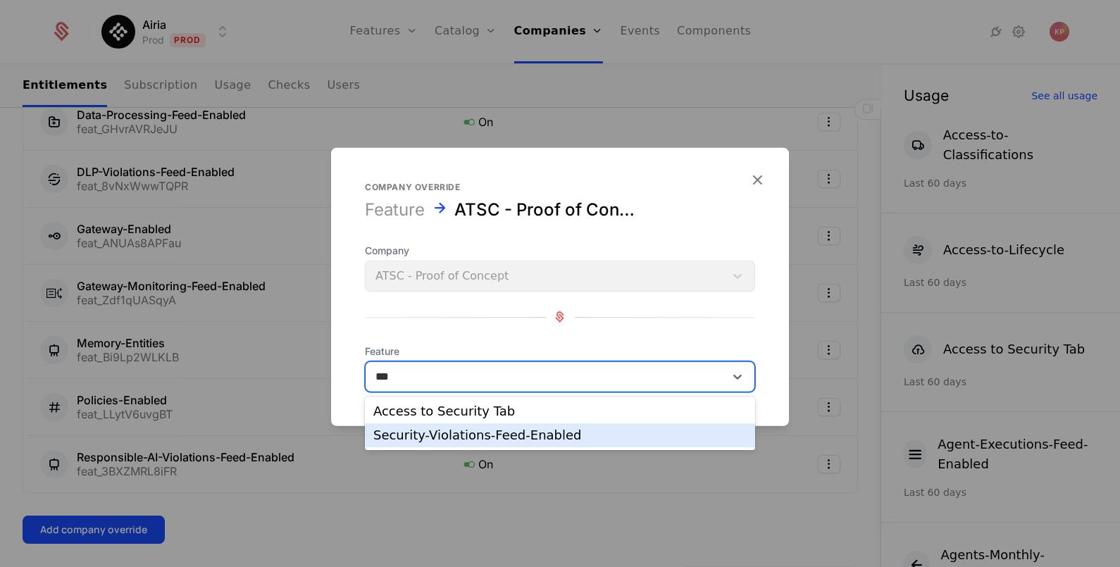
click at [510, 435] on div "Security-Violations-Feed-Enabled" at bounding box center [559, 435] width 373 height 13
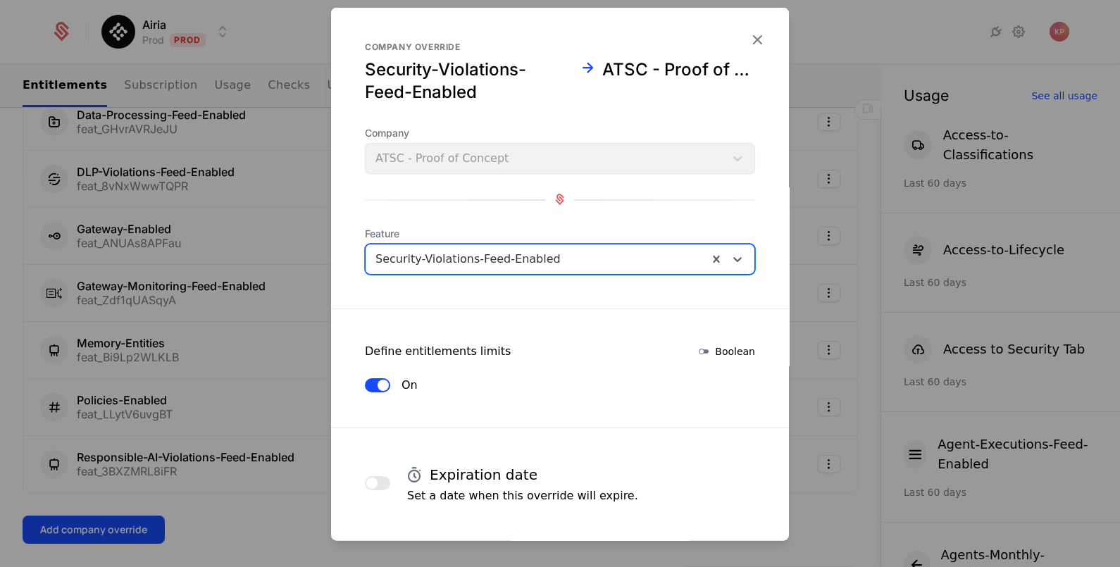
scroll to position [60, 0]
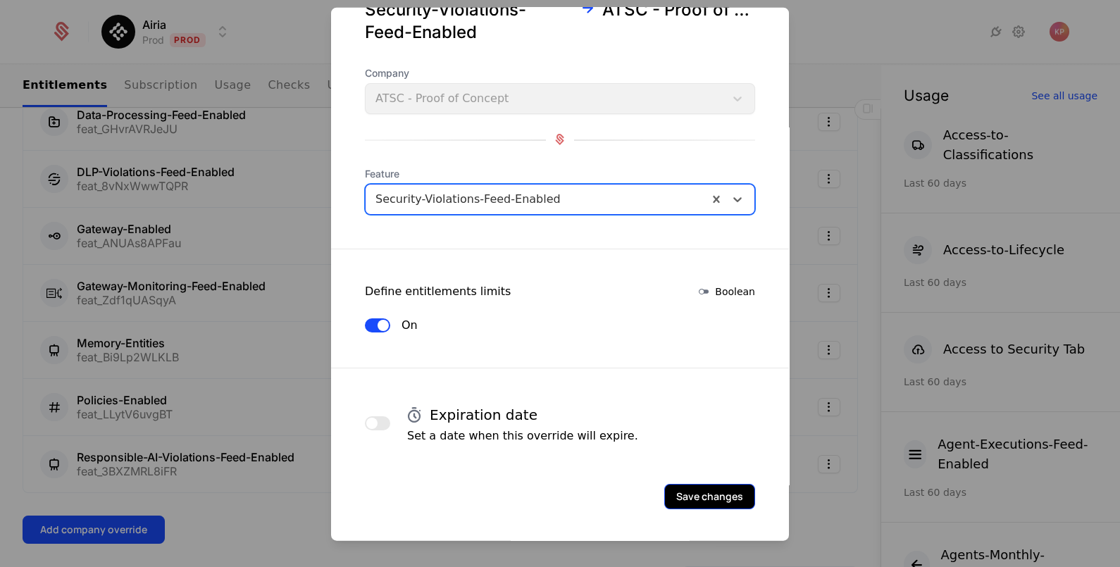
click at [686, 504] on button "Save changes" at bounding box center [709, 495] width 91 height 25
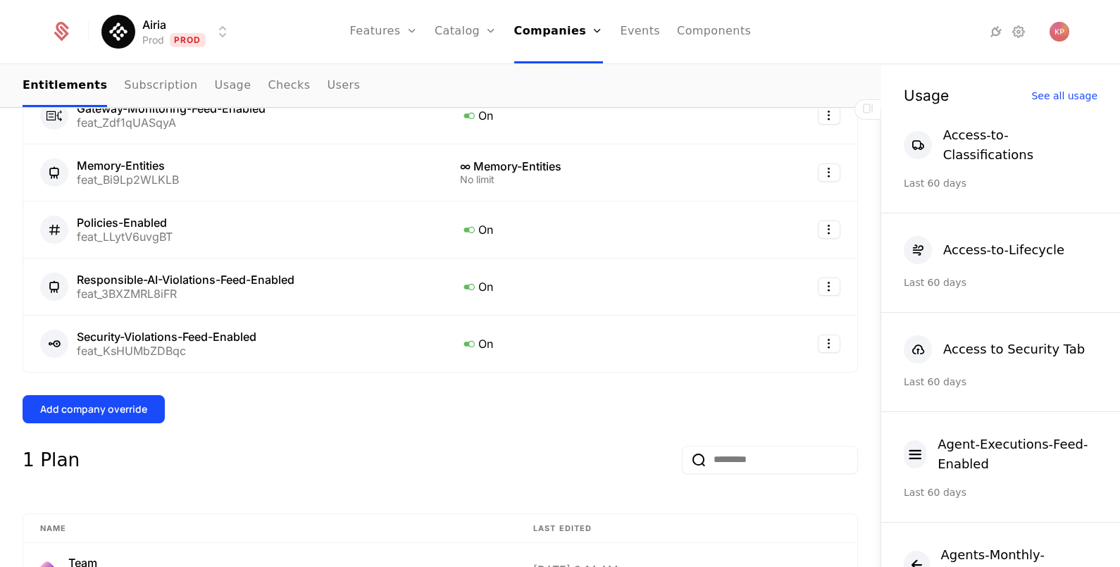
scroll to position [614, 0]
click at [117, 415] on button "Add company override" at bounding box center [94, 408] width 142 height 28
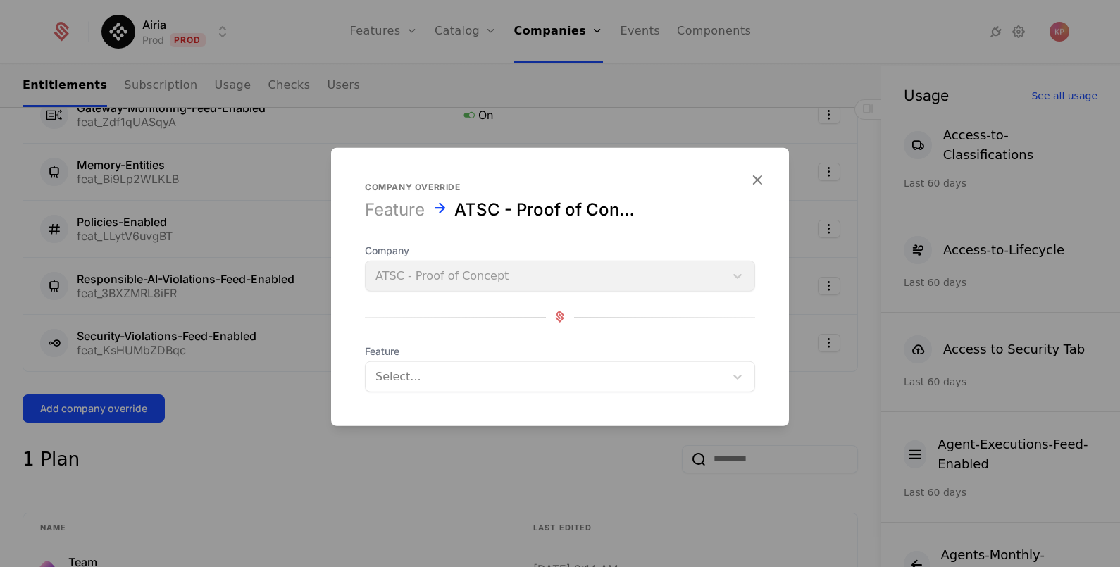
click at [451, 370] on div at bounding box center [544, 376] width 339 height 20
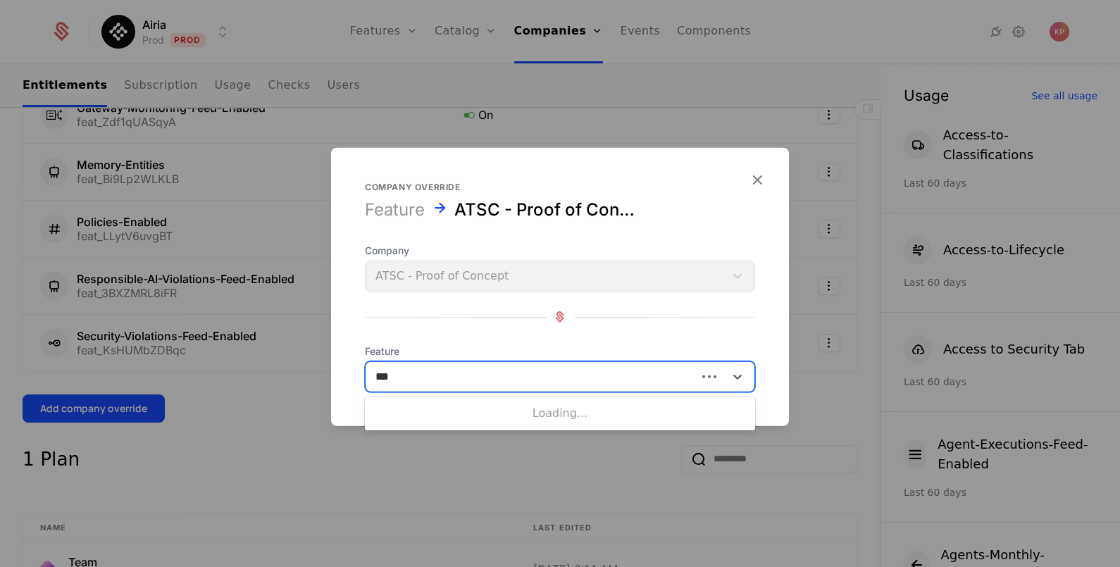
type input "****"
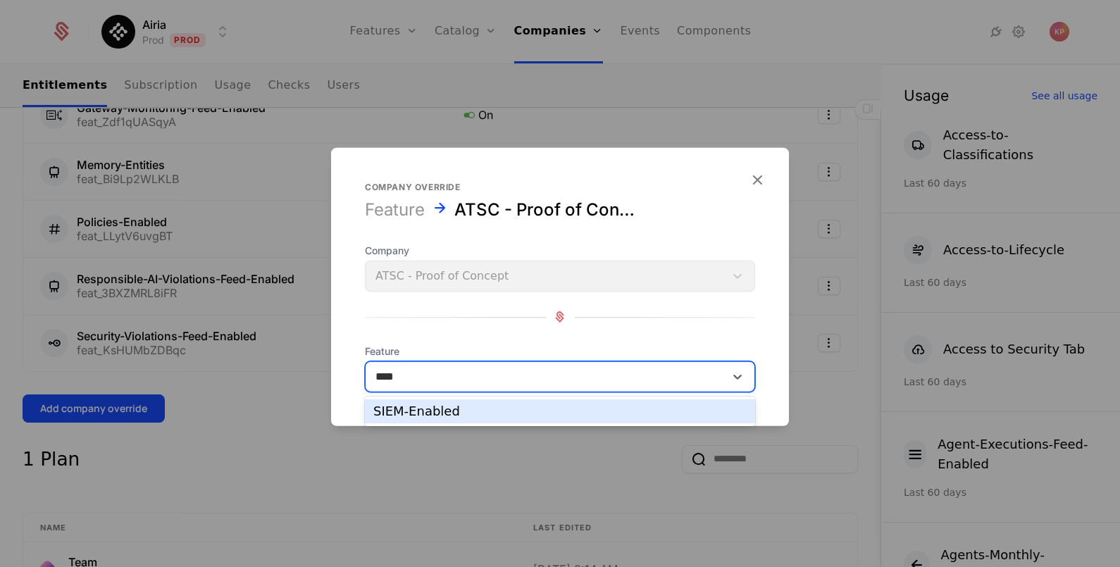
click at [458, 409] on div "SIEM-Enabled" at bounding box center [559, 411] width 373 height 13
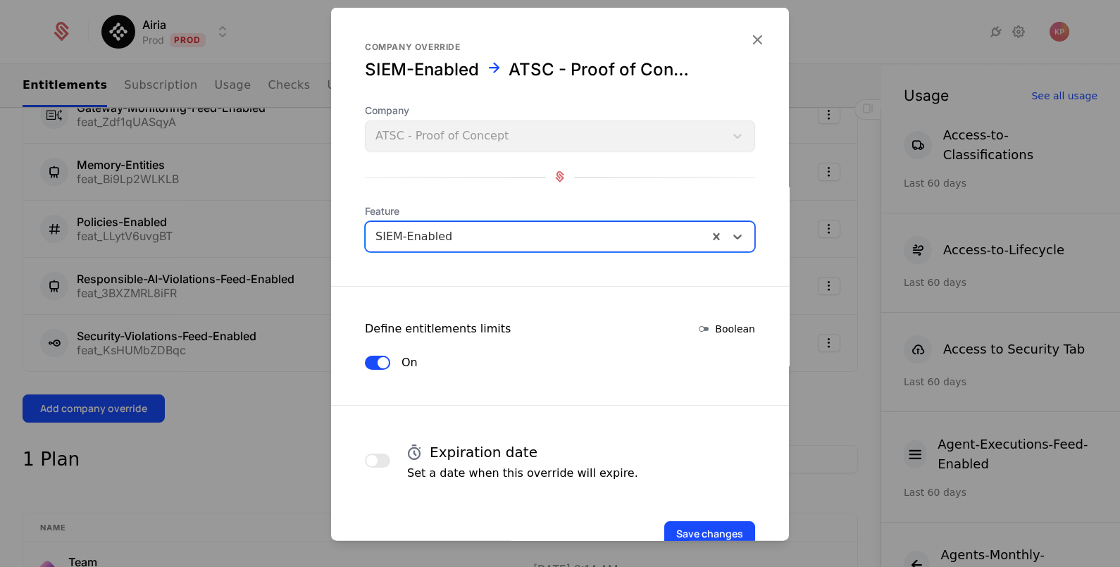
scroll to position [37, 0]
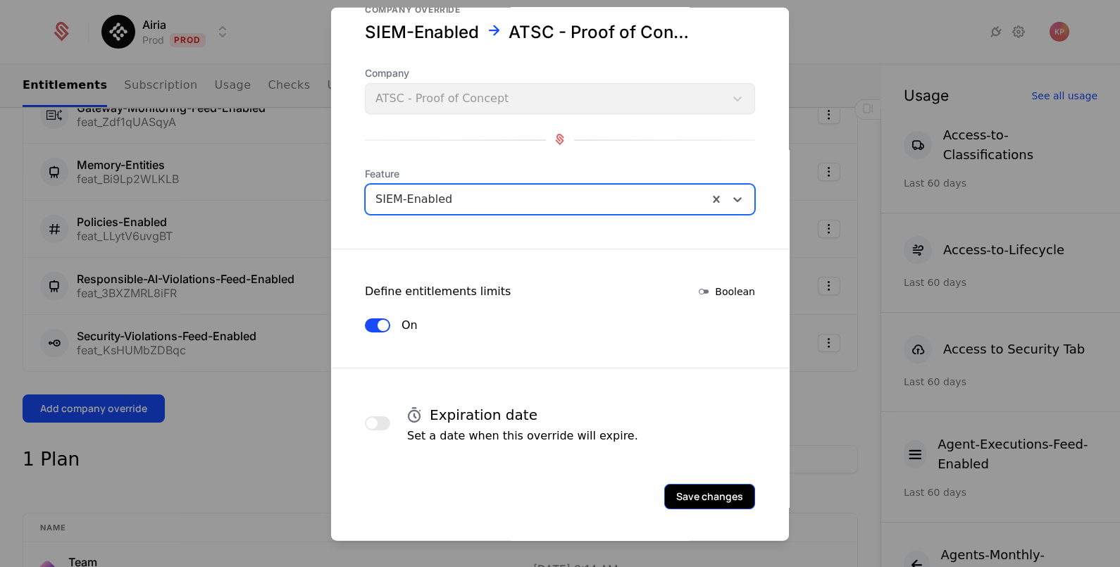
click at [688, 486] on button "Save changes" at bounding box center [709, 495] width 91 height 25
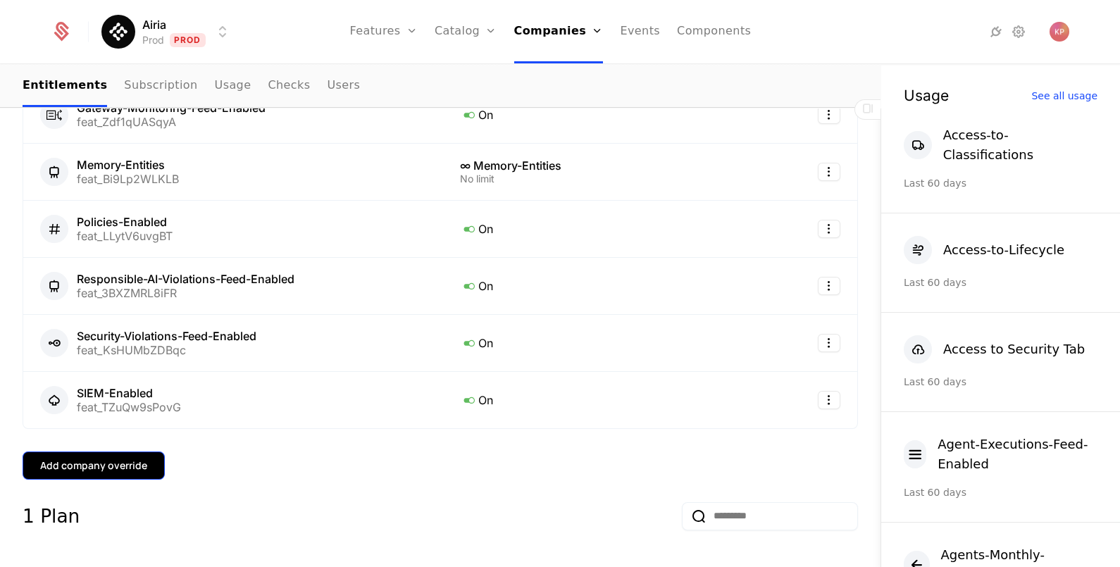
click at [134, 463] on div "Add company override" at bounding box center [93, 465] width 107 height 14
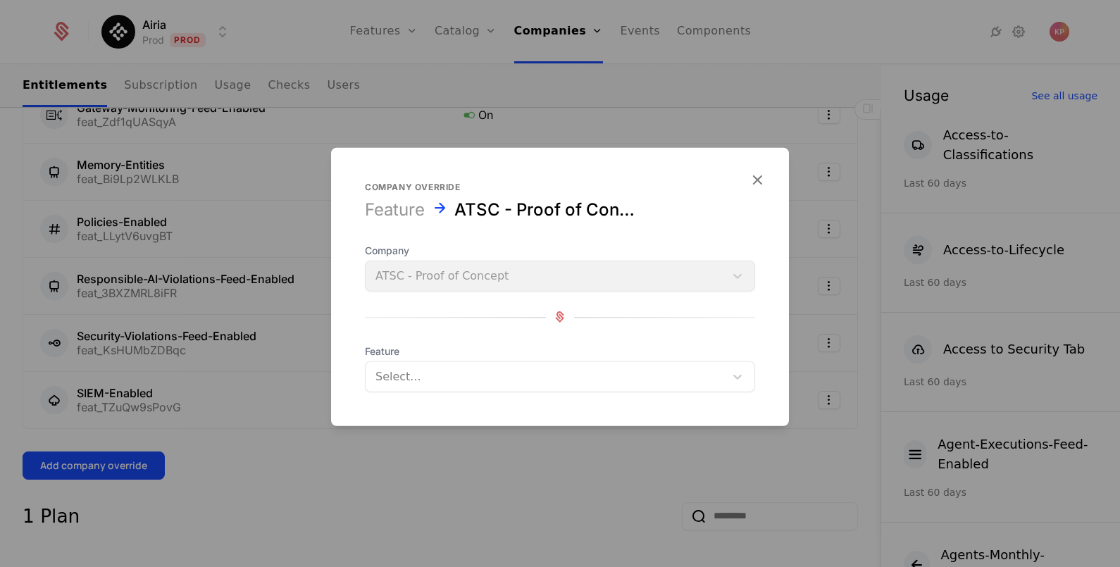
click at [466, 382] on div at bounding box center [544, 376] width 339 height 20
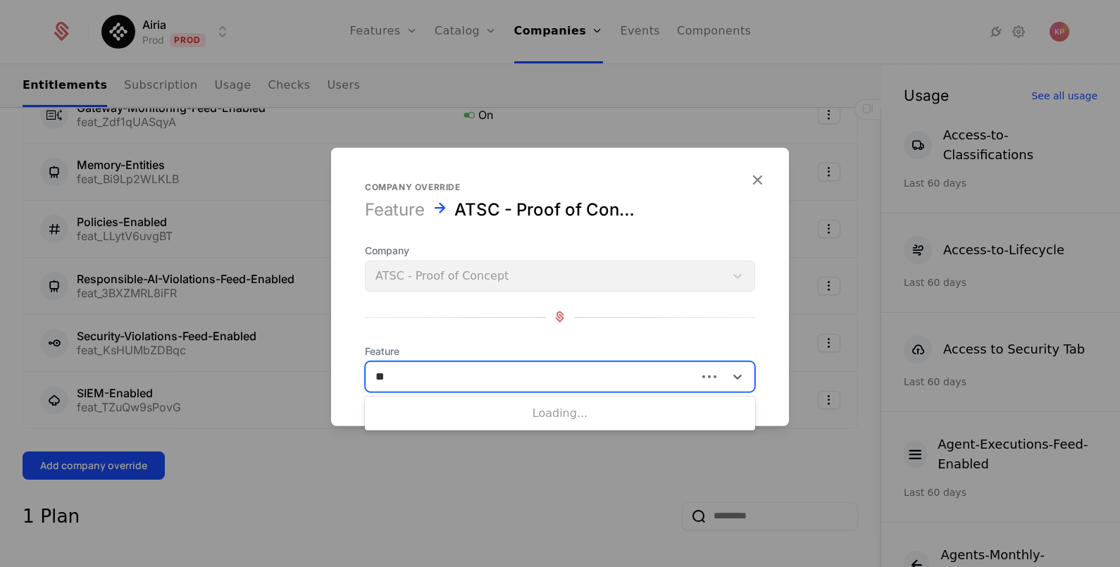
type input "***"
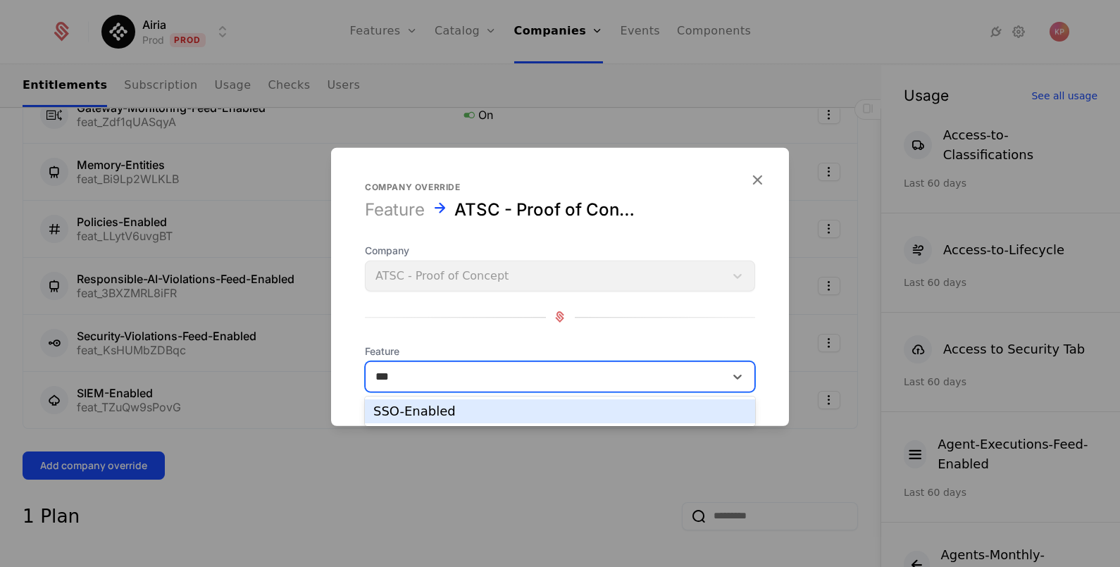
click at [482, 422] on div "SSO-Enabled" at bounding box center [560, 411] width 390 height 24
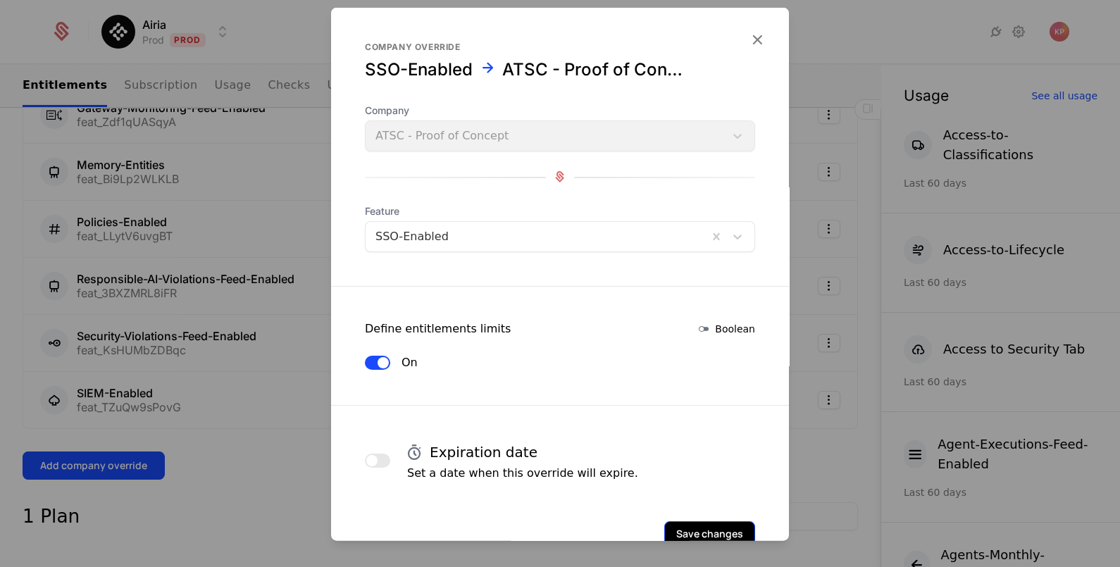
click at [689, 525] on button "Save changes" at bounding box center [709, 532] width 91 height 25
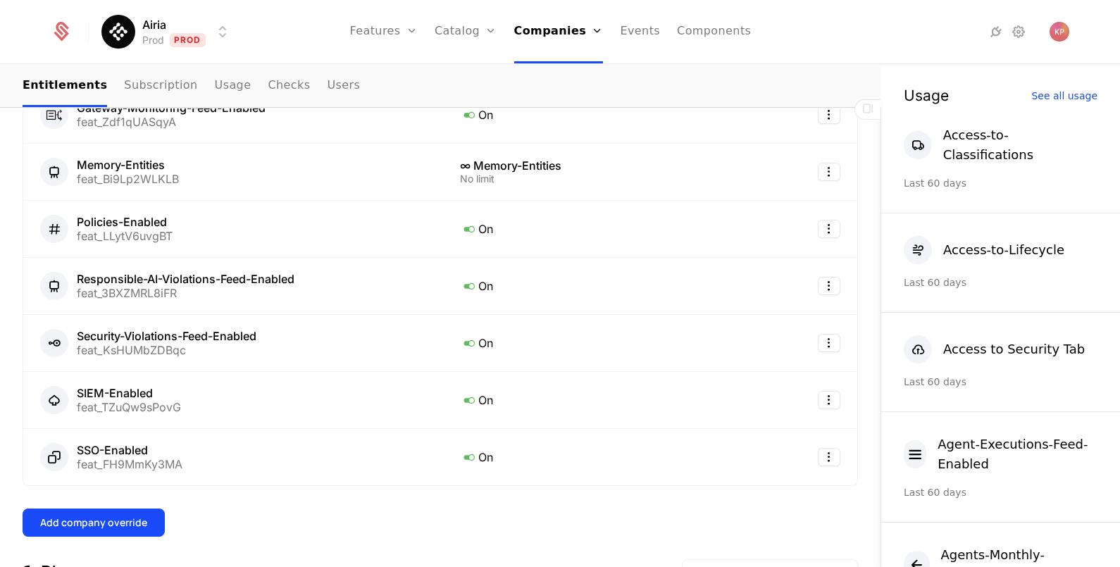
click at [88, 518] on div "Add company override" at bounding box center [93, 523] width 107 height 14
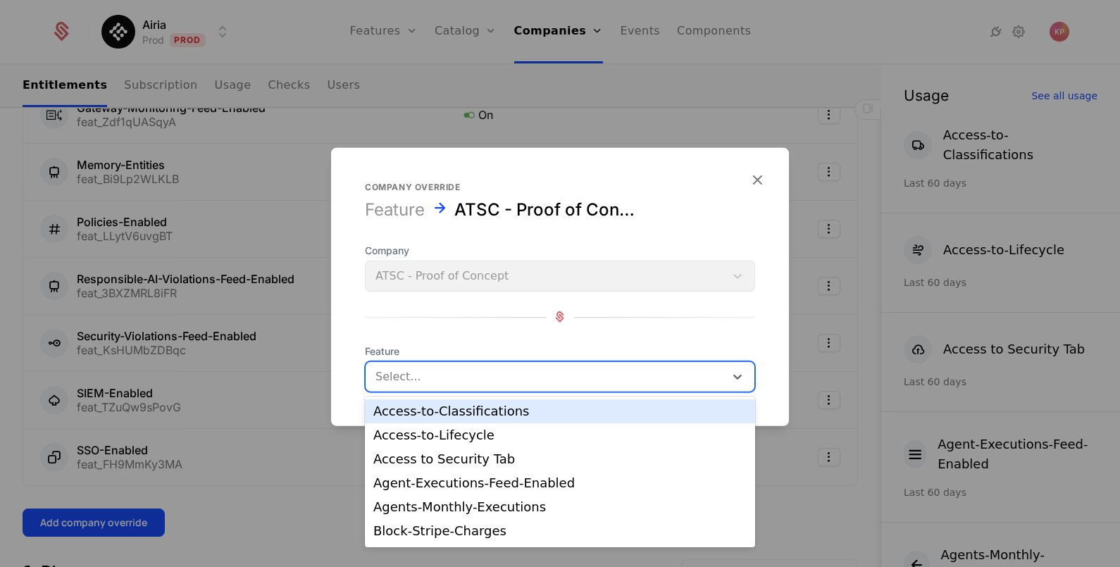
click at [496, 376] on div at bounding box center [544, 376] width 339 height 20
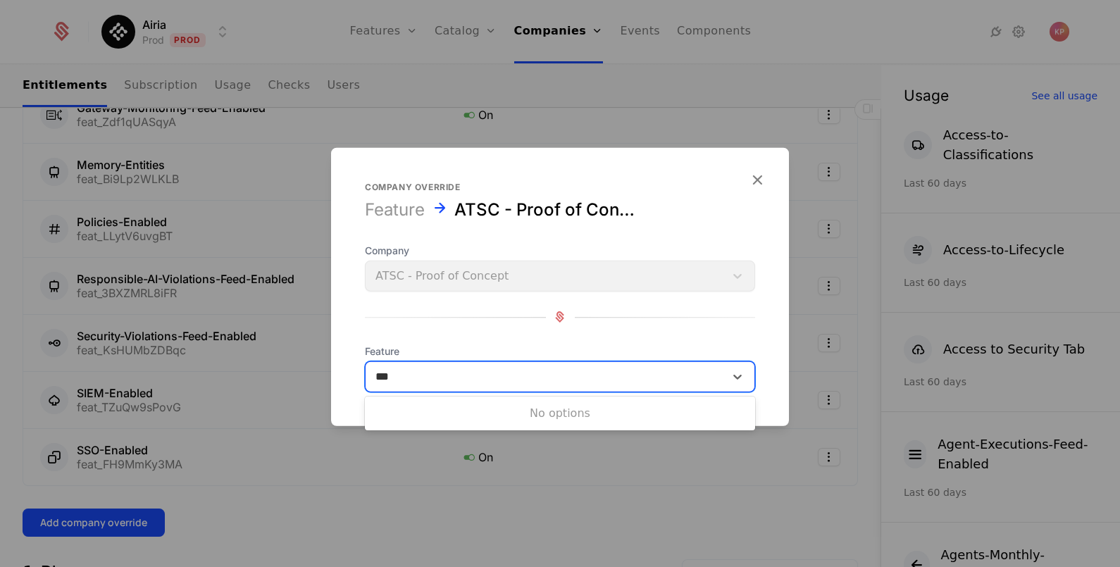
scroll to position [0, 0]
type input "***"
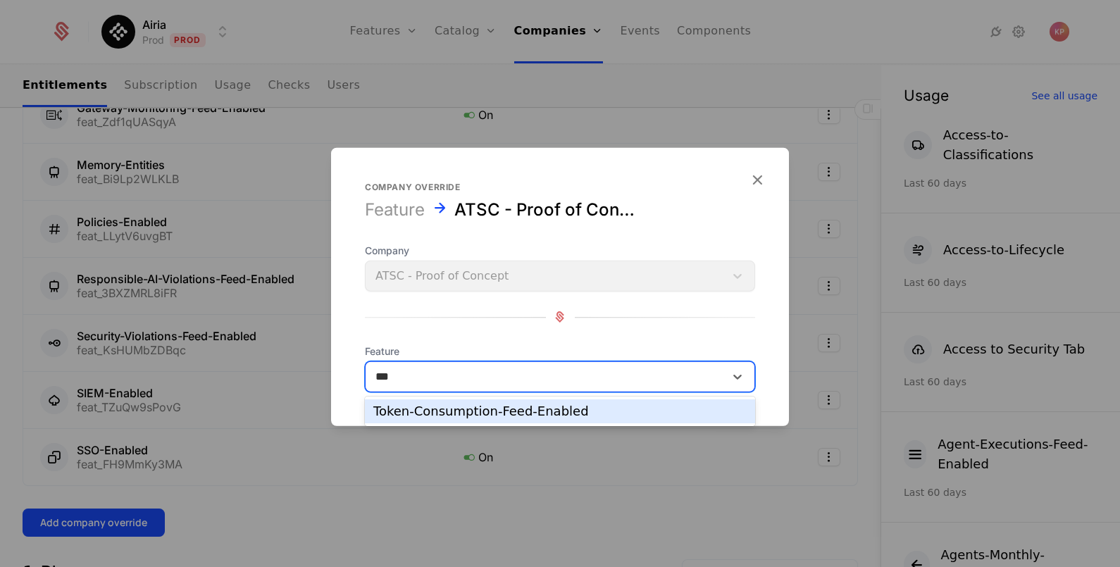
click at [484, 412] on div "Token-Consumption-Feed-Enabled" at bounding box center [559, 411] width 373 height 13
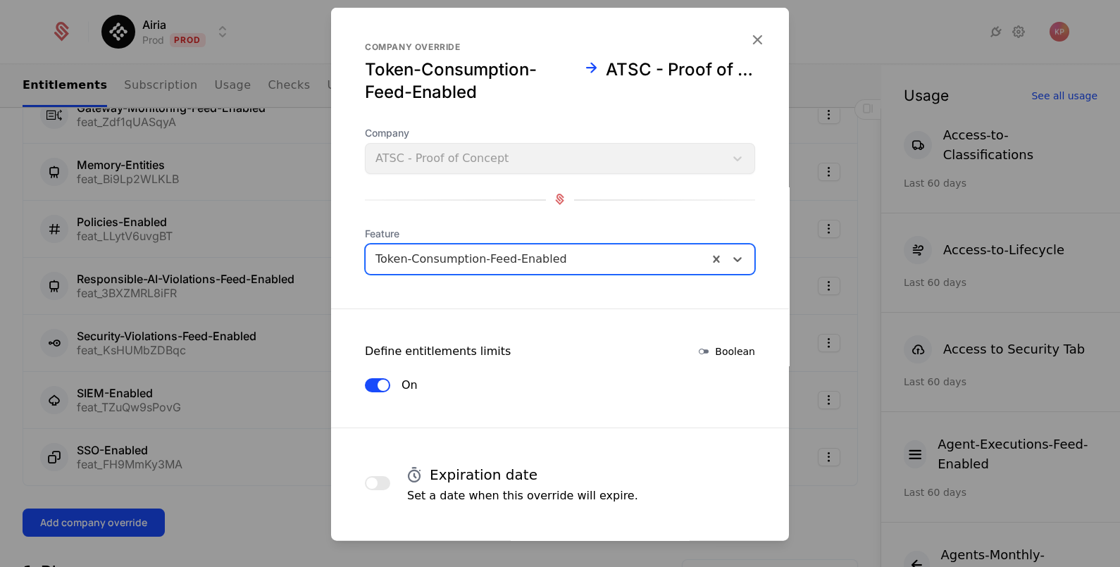
scroll to position [60, 0]
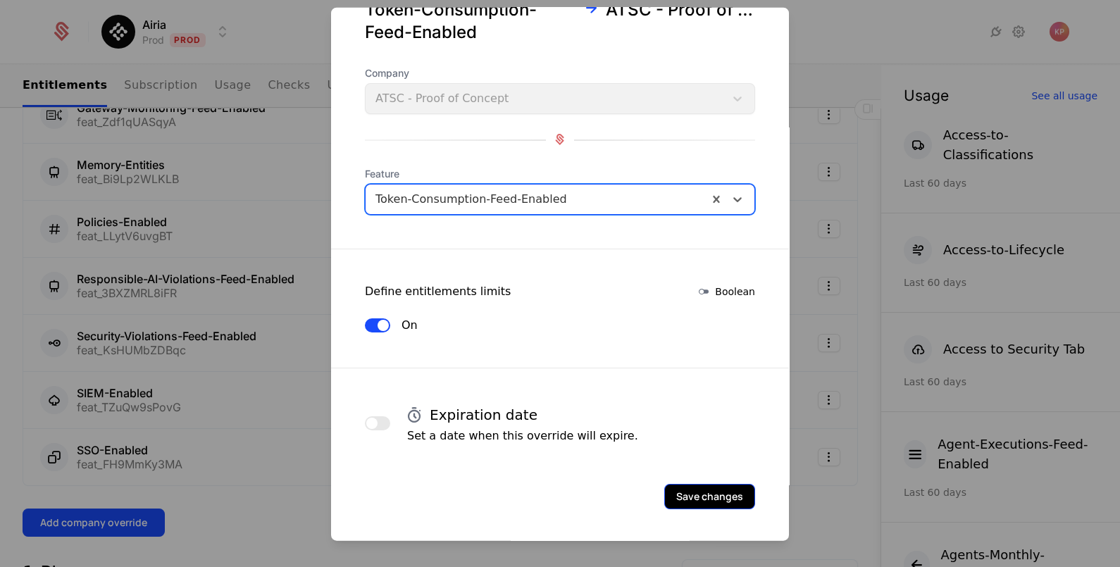
click at [697, 490] on button "Save changes" at bounding box center [709, 495] width 91 height 25
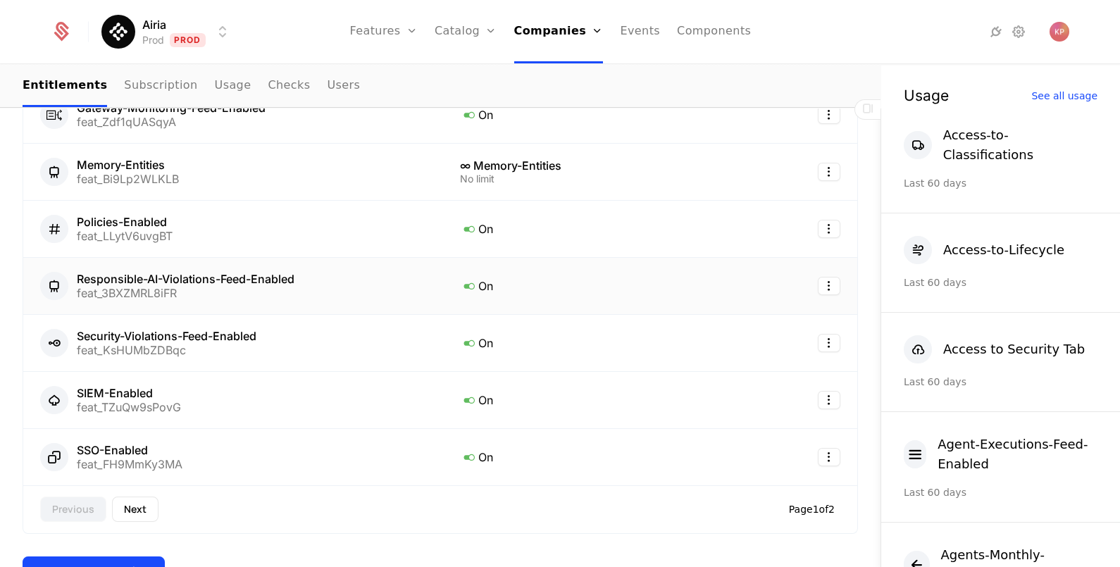
scroll to position [776, 0]
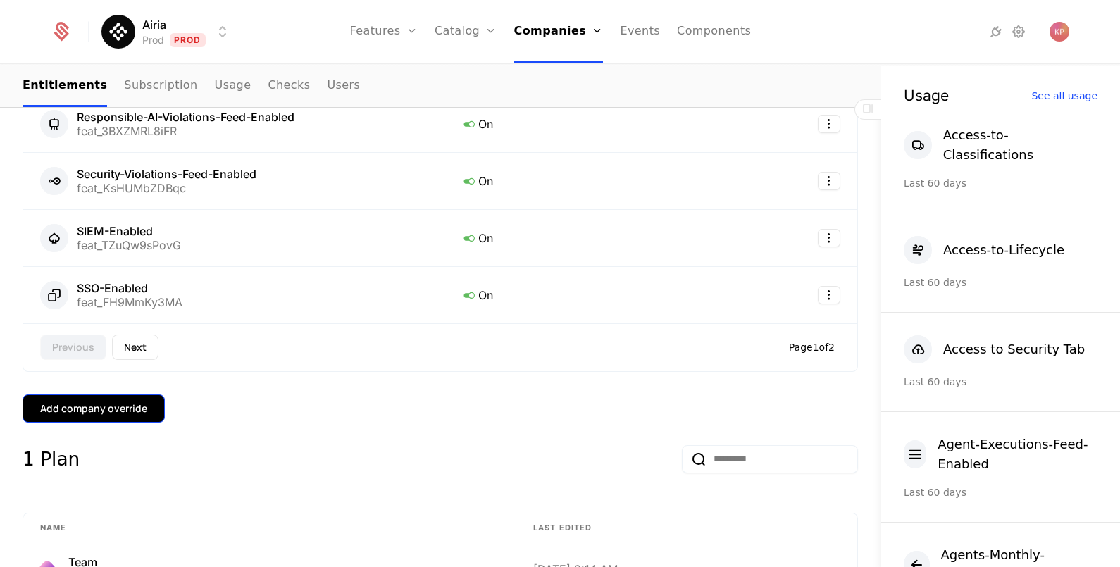
click at [63, 401] on div "Add company override" at bounding box center [93, 408] width 107 height 14
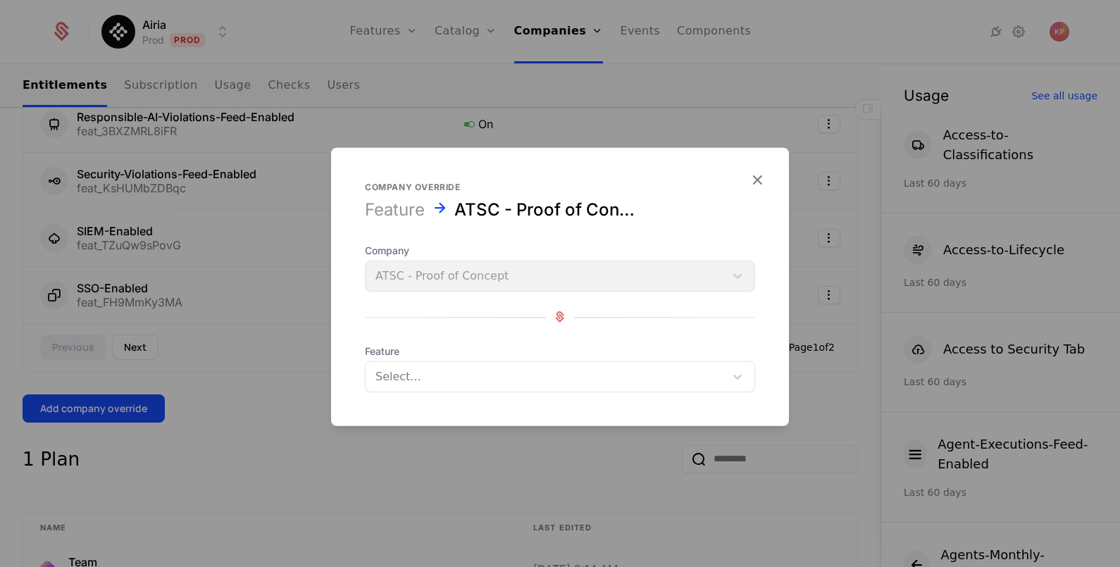
click at [488, 380] on div at bounding box center [544, 376] width 339 height 20
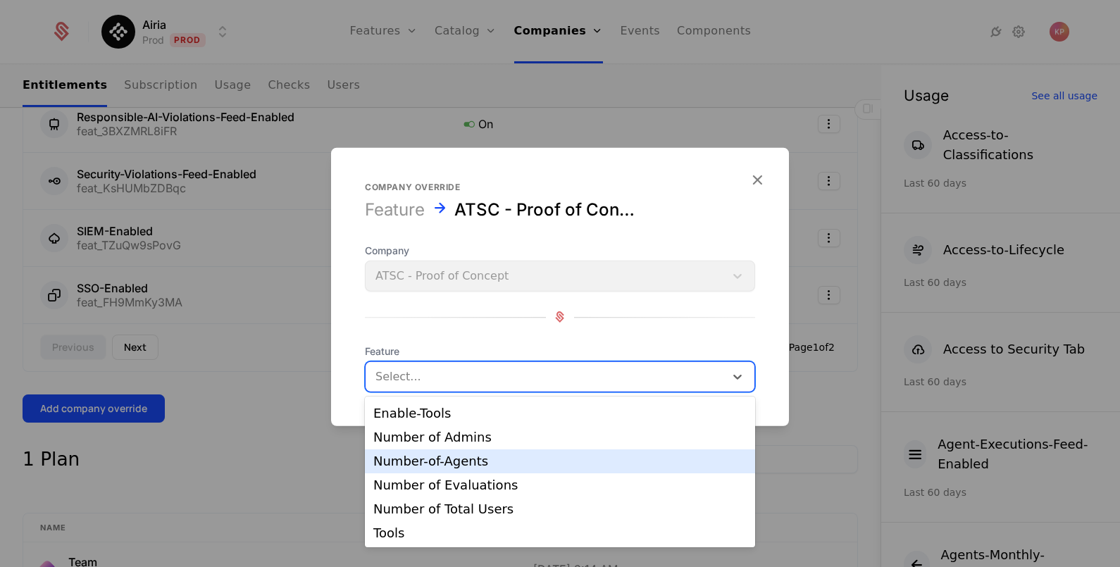
scroll to position [136, 0]
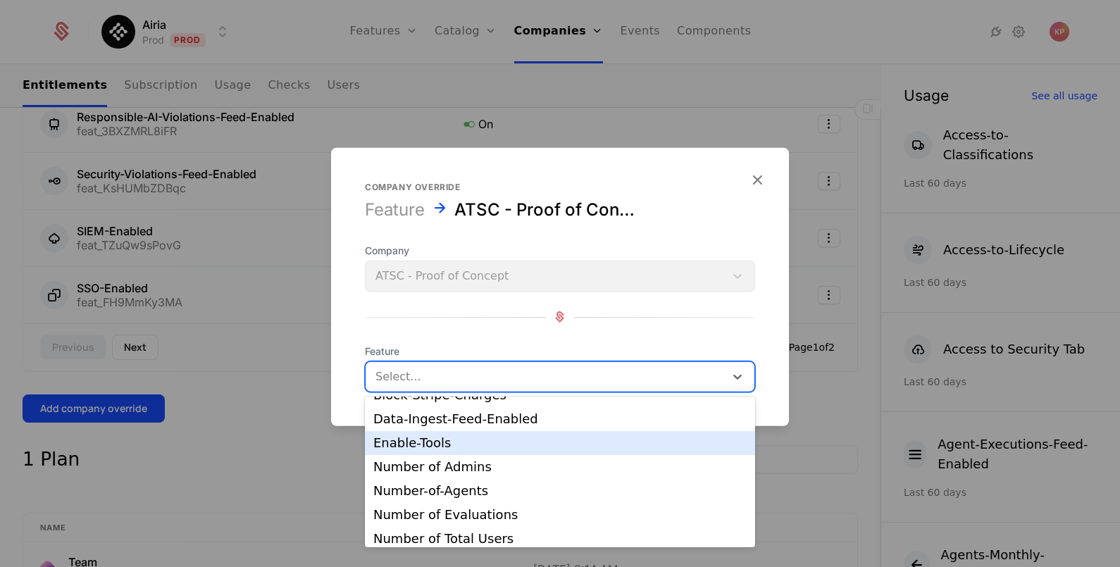
click at [489, 444] on div "Enable-Tools" at bounding box center [559, 443] width 373 height 13
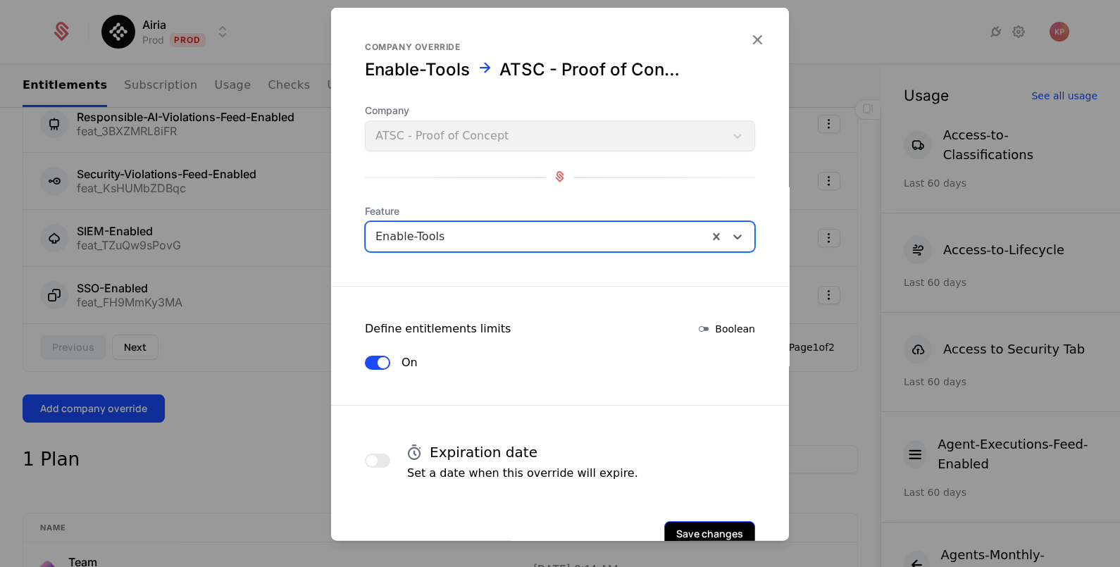
click at [683, 521] on button "Save changes" at bounding box center [709, 532] width 91 height 25
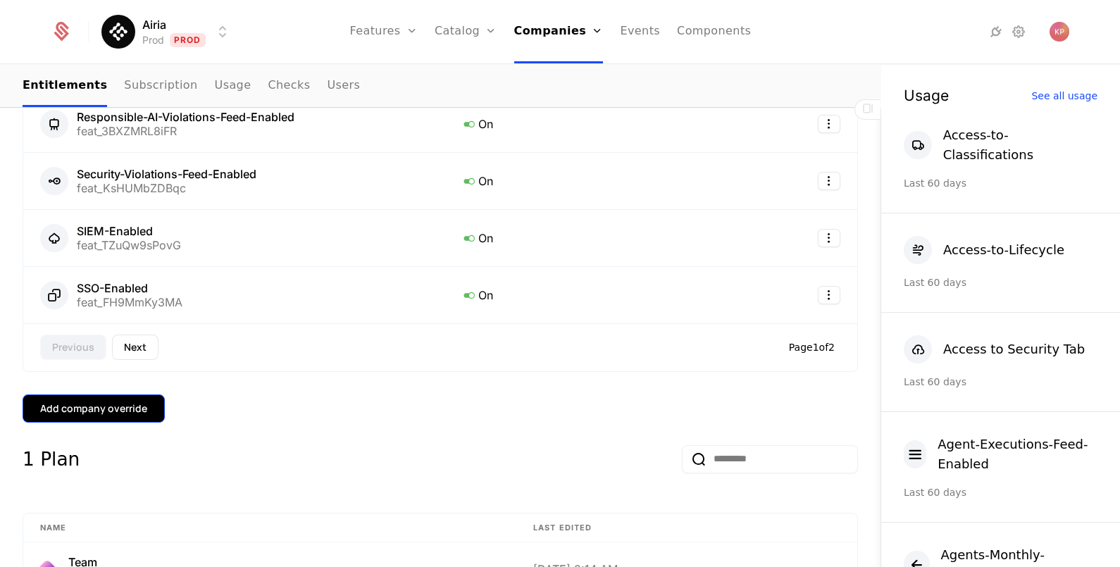
click at [131, 405] on div "Add company override" at bounding box center [93, 408] width 107 height 14
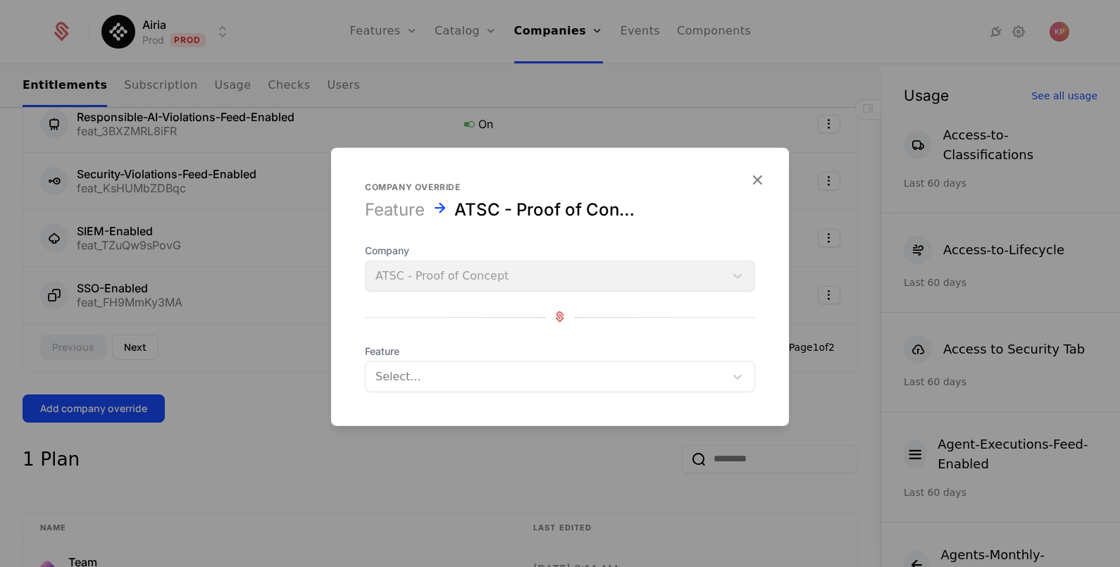
click at [416, 381] on div at bounding box center [544, 376] width 339 height 20
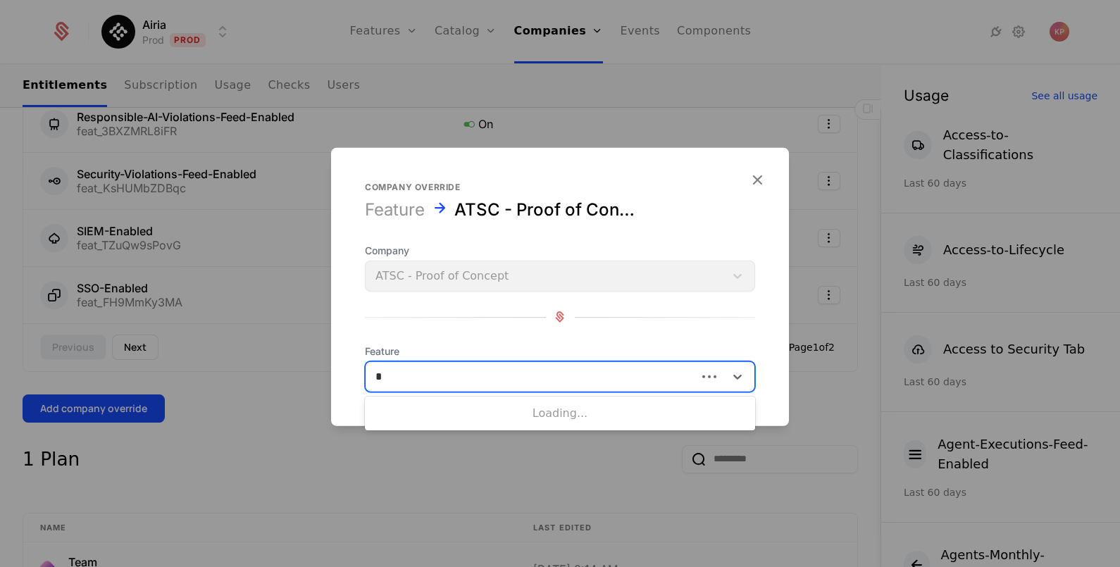
type input "**"
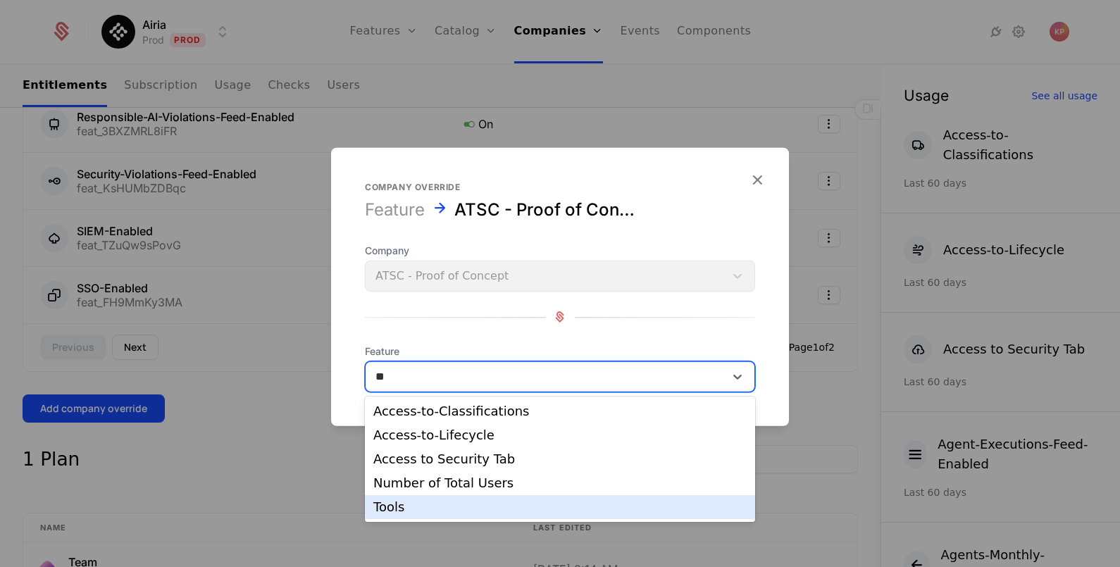
click at [411, 506] on div "Tools" at bounding box center [559, 507] width 373 height 13
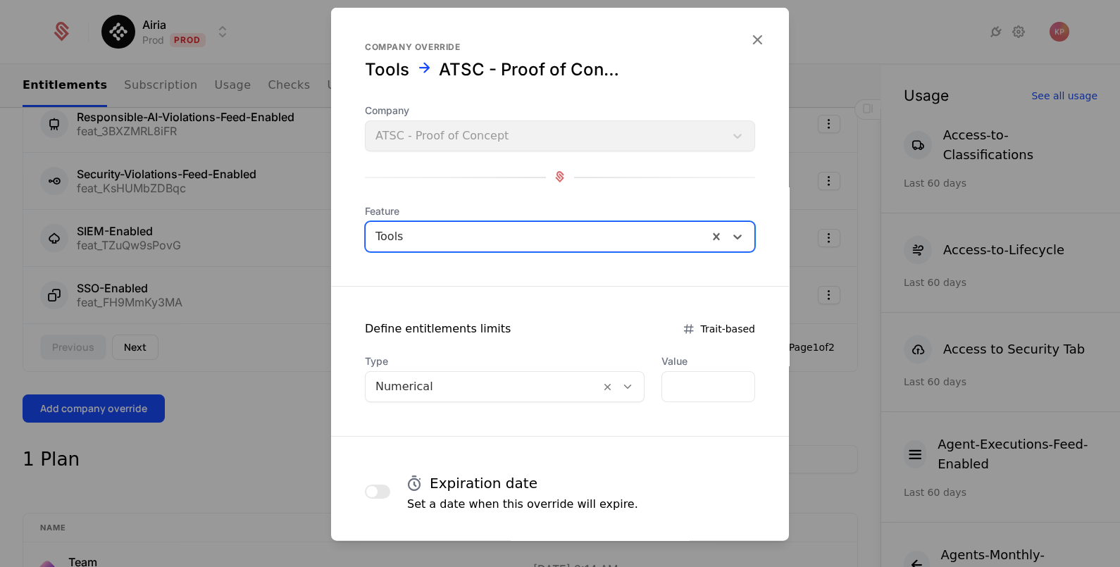
click at [444, 391] on div at bounding box center [482, 386] width 215 height 20
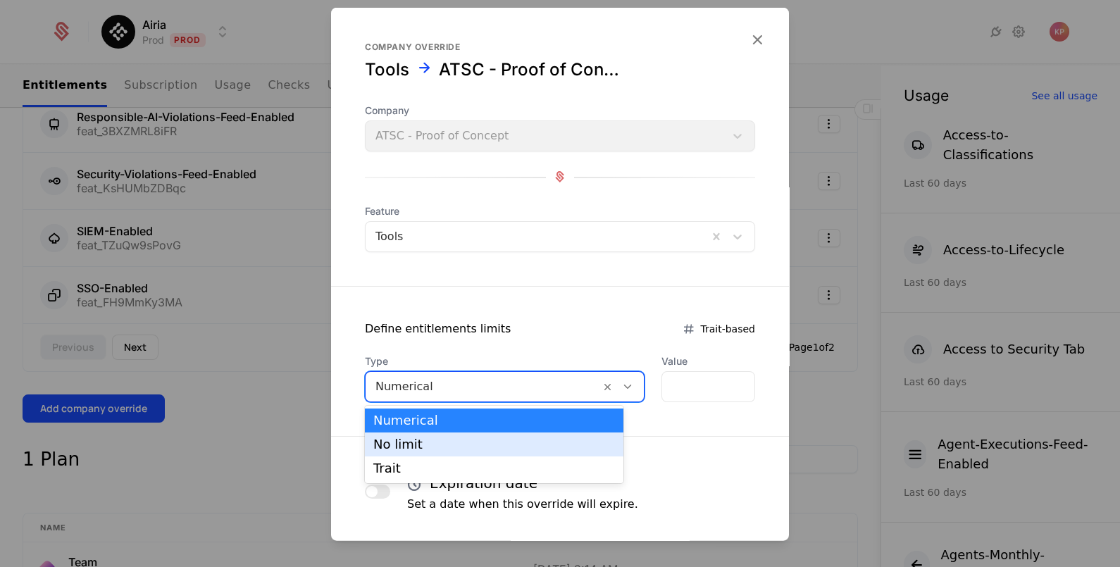
click at [439, 449] on div "No limit" at bounding box center [494, 444] width 242 height 13
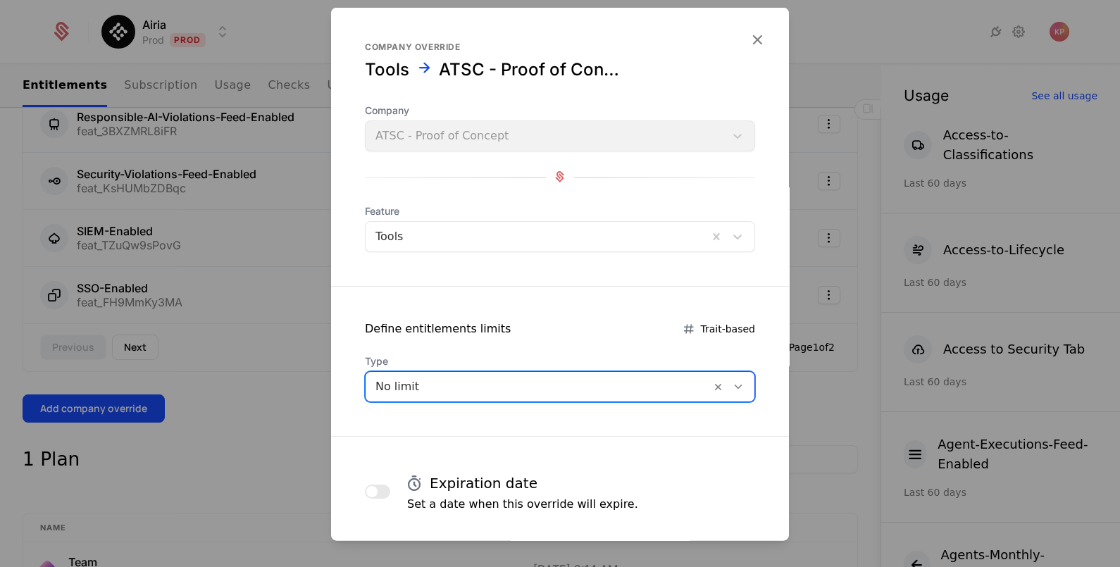
scroll to position [68, 0]
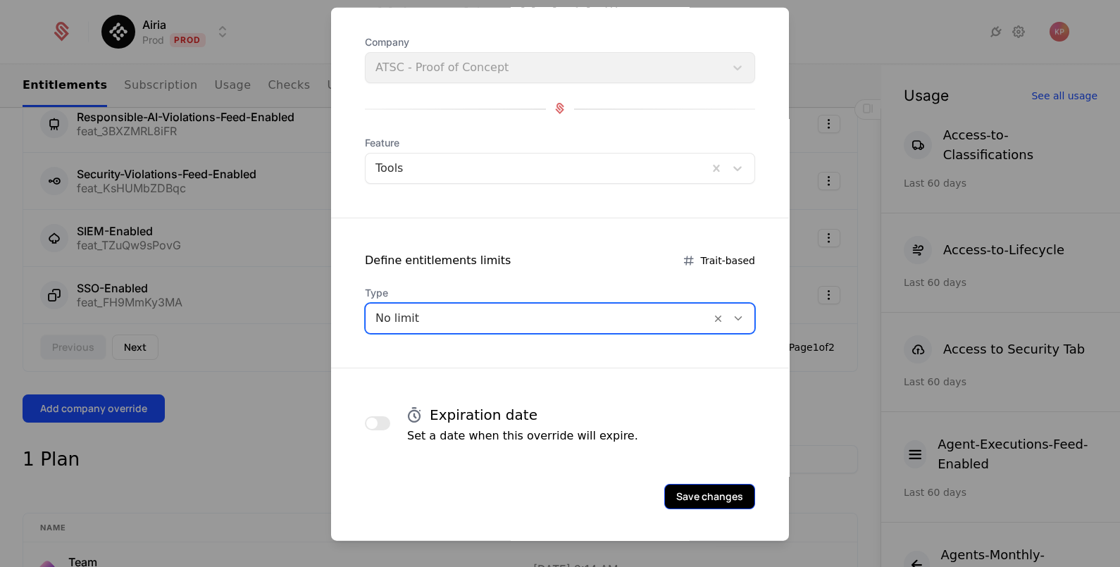
click at [687, 487] on button "Save changes" at bounding box center [709, 495] width 91 height 25
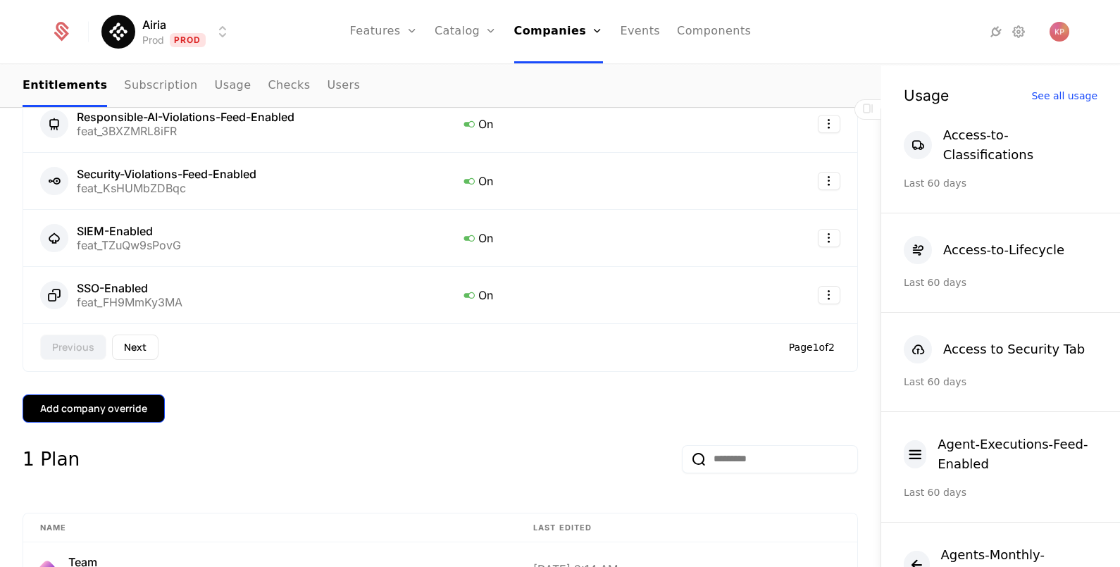
click at [115, 402] on div "Add company override" at bounding box center [93, 408] width 107 height 14
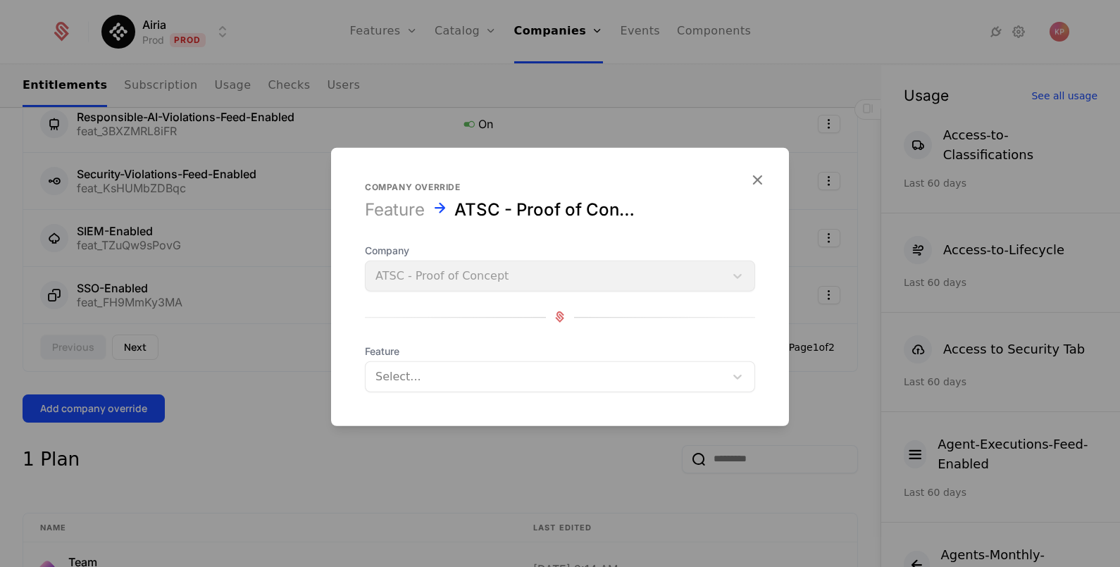
click at [506, 368] on div at bounding box center [544, 376] width 339 height 20
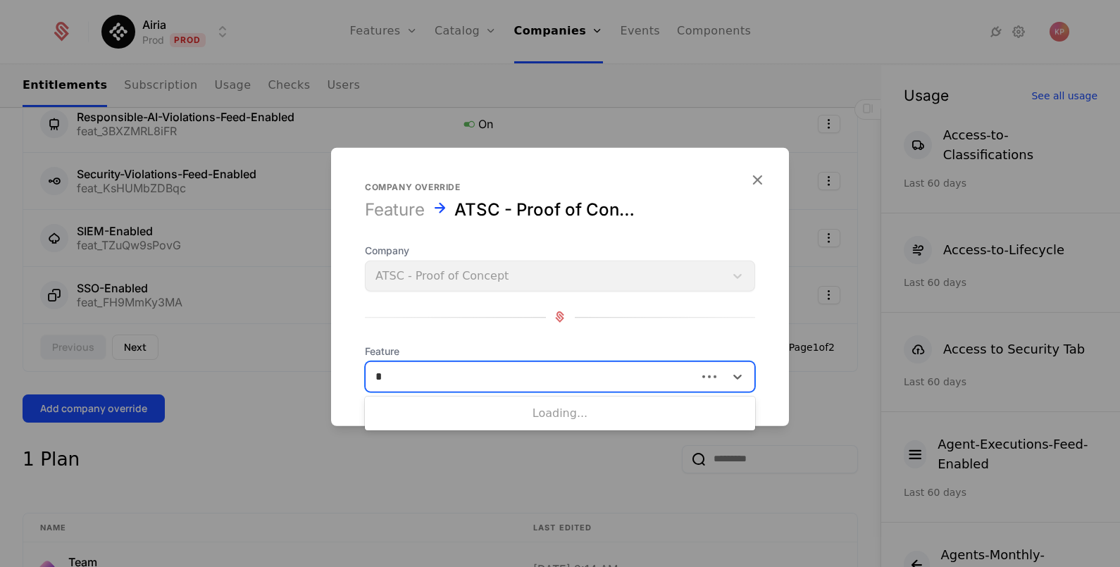
scroll to position [0, 0]
type input "*"
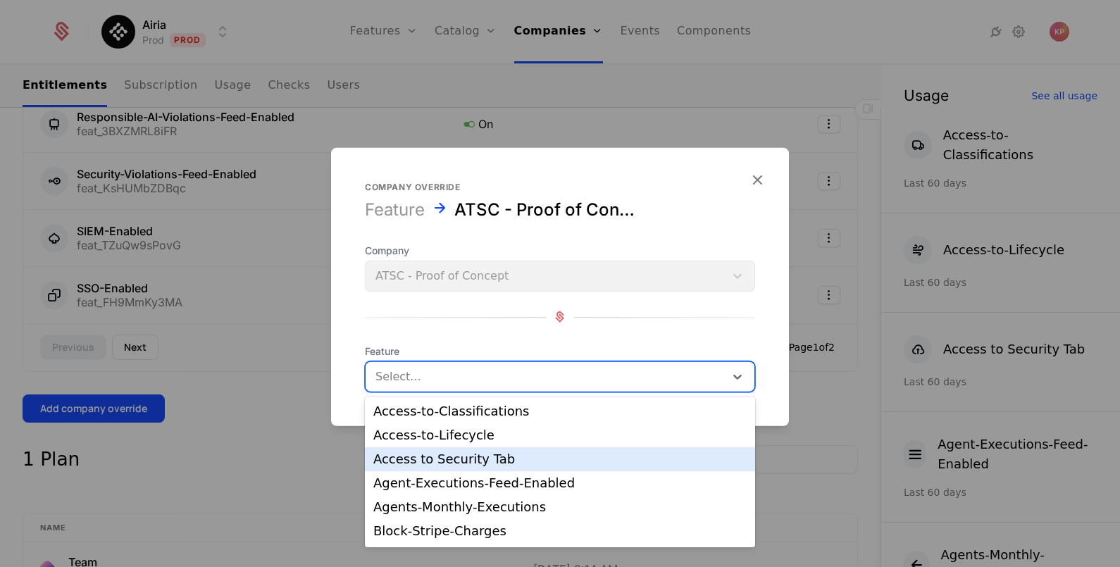
scroll to position [118, 0]
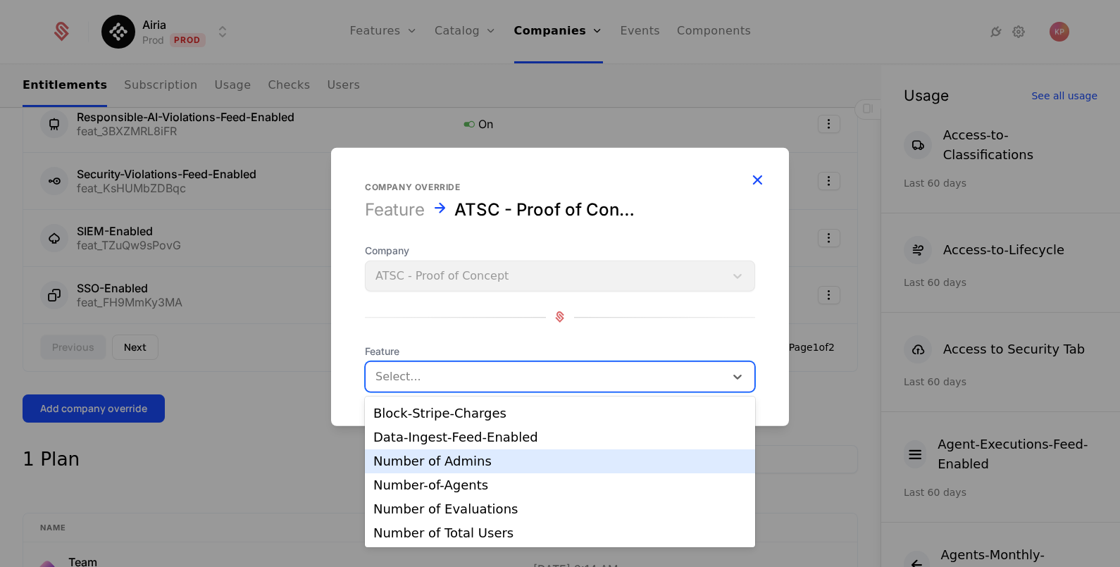
click at [750, 180] on icon "button" at bounding box center [757, 179] width 18 height 18
